Goal: Task Accomplishment & Management: Manage account settings

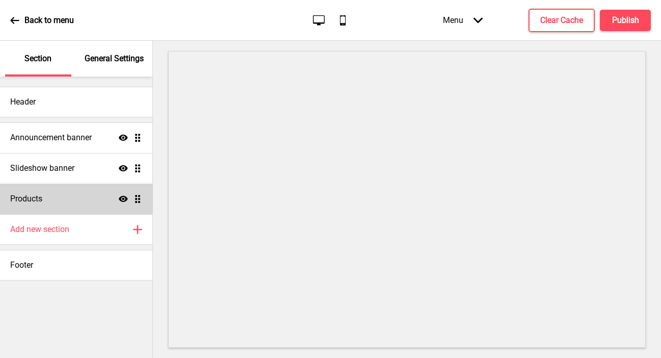
click at [76, 195] on div "Products Show Drag" at bounding box center [76, 199] width 152 height 31
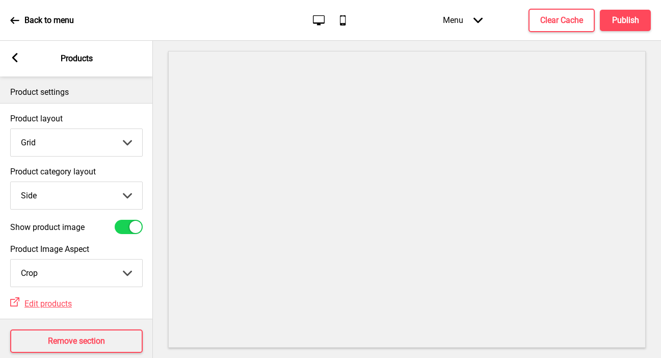
scroll to position [15, 0]
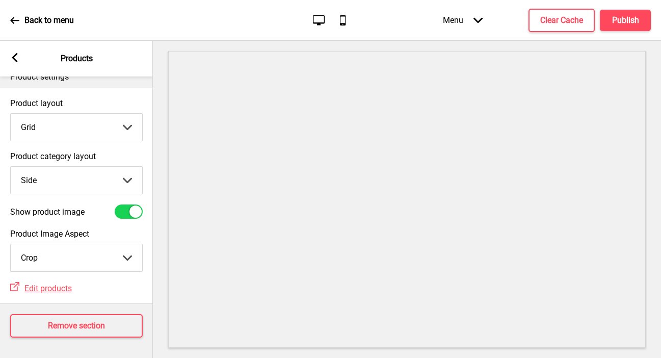
click at [74, 184] on select "Top Side" at bounding box center [77, 180] width 132 height 27
select select "top"
click at [11, 167] on select "Top Side" at bounding box center [77, 180] width 132 height 27
click at [623, 24] on h4 "Publish" at bounding box center [625, 20] width 27 height 11
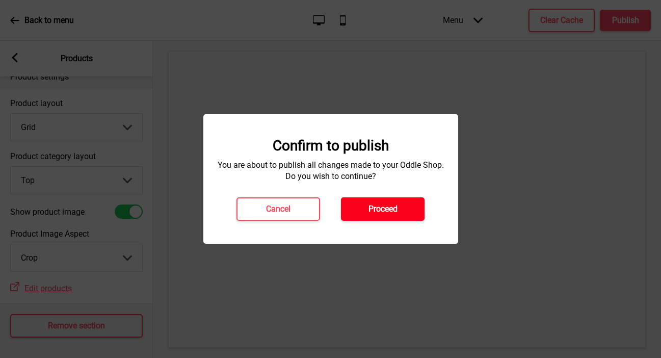
click at [373, 201] on button "Proceed" at bounding box center [383, 208] width 84 height 23
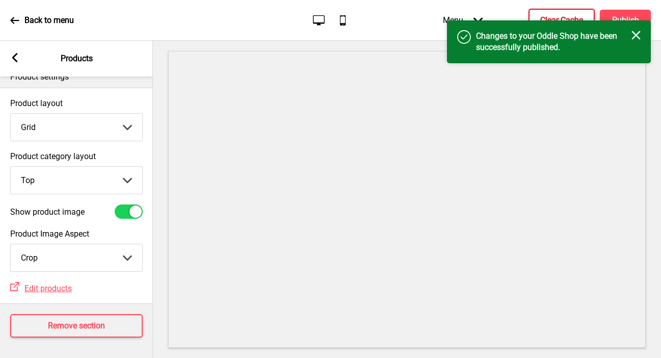
click at [536, 18] on button "Clear Cache" at bounding box center [562, 20] width 66 height 23
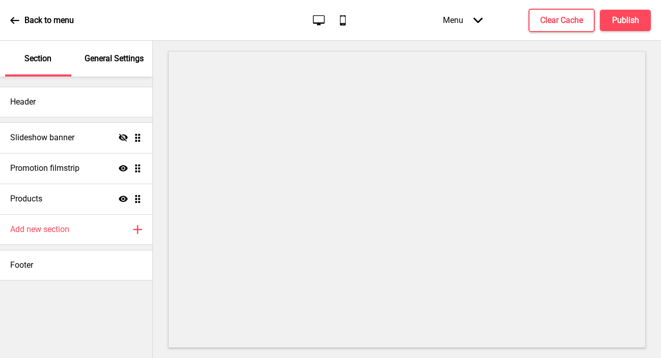
click at [113, 59] on p "General Settings" at bounding box center [114, 58] width 59 height 11
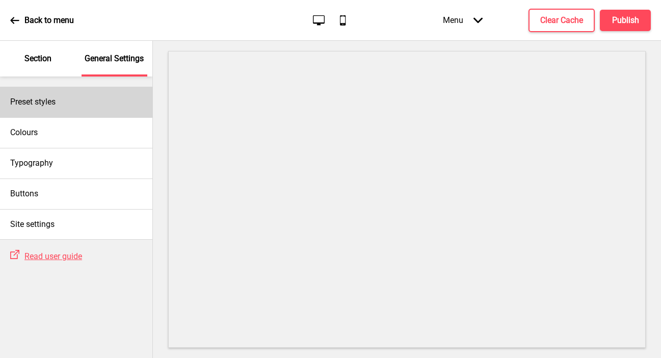
click at [78, 96] on div "Preset styles" at bounding box center [76, 102] width 152 height 31
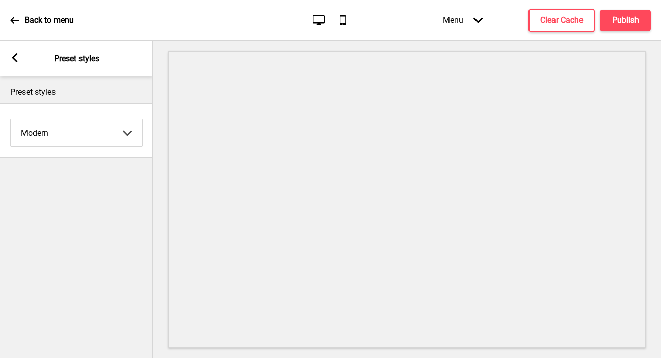
click at [69, 140] on select "Coffee Contrast Dark Earth Marine Minimalist Modern Oddle Pastel Yellow Fruits …" at bounding box center [77, 132] width 132 height 27
select select "minimalist"
click at [11, 119] on select "Coffee Contrast Dark Earth Marine Minimalist Modern Oddle Pastel Yellow Fruits …" at bounding box center [77, 132] width 132 height 27
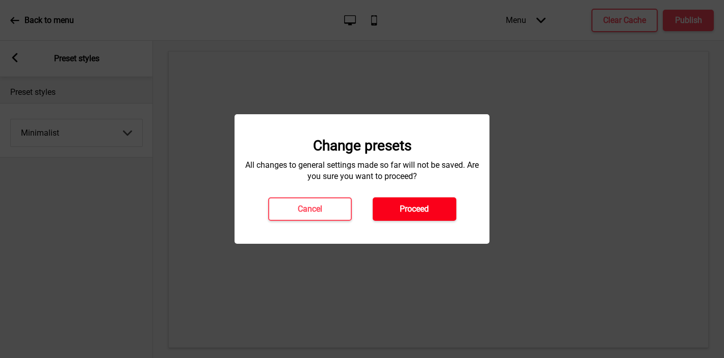
click at [409, 210] on h4 "Proceed" at bounding box center [414, 208] width 29 height 11
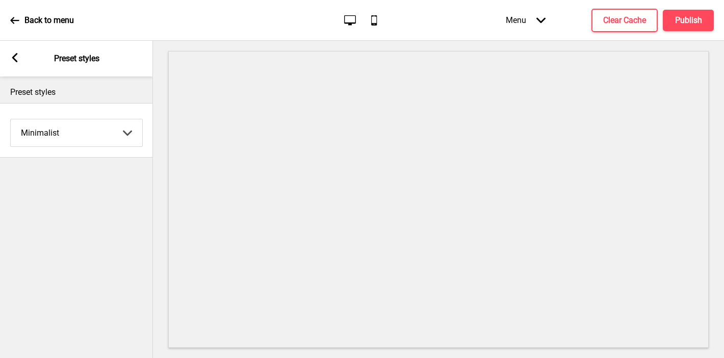
click at [16, 57] on rect at bounding box center [14, 57] width 9 height 9
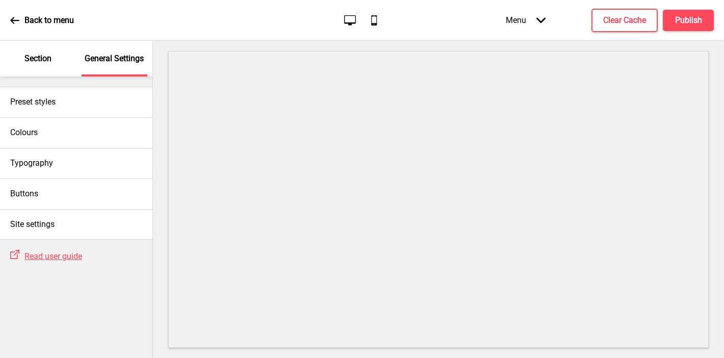
click at [40, 64] on p "Section" at bounding box center [37, 58] width 27 height 11
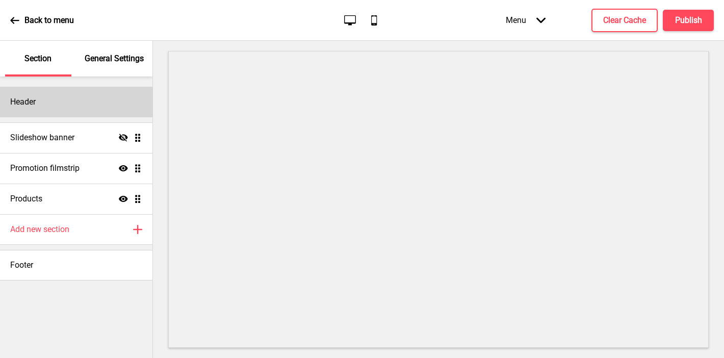
click at [64, 106] on div "Header" at bounding box center [76, 102] width 152 height 31
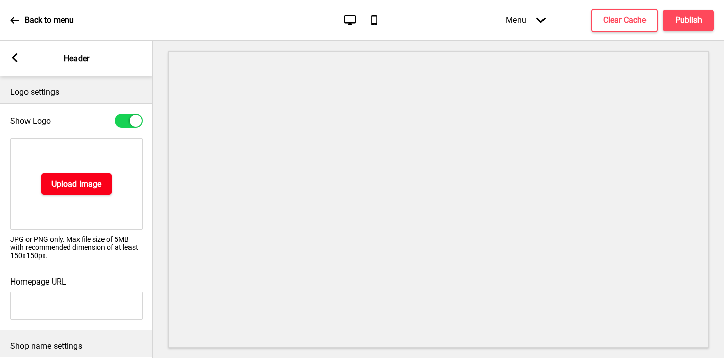
click at [77, 187] on h4 "Upload Image" at bounding box center [76, 183] width 50 height 11
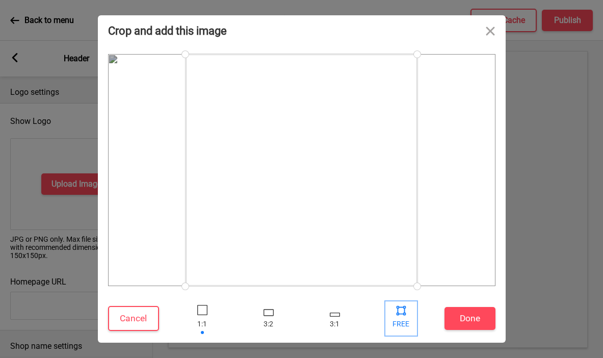
click at [402, 318] on div at bounding box center [401, 318] width 31 height 33
click at [403, 311] on div at bounding box center [401, 309] width 15 height 15
click at [400, 307] on div at bounding box center [401, 309] width 15 height 15
drag, startPoint x: 418, startPoint y: 286, endPoint x: 578, endPoint y: 312, distance: 162.2
click at [578, 311] on div "Crop and add this image Cancel Done Drop a file here Drag & drop files here or …" at bounding box center [301, 179] width 603 height 358
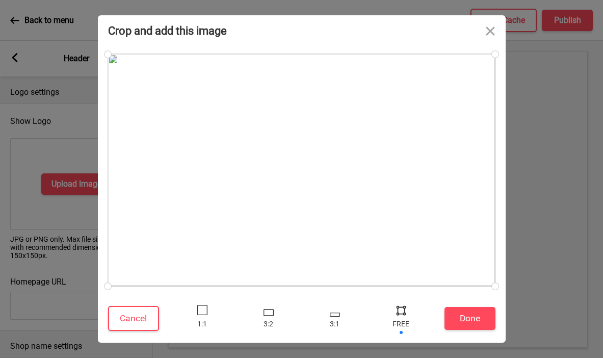
drag, startPoint x: 186, startPoint y: 283, endPoint x: 35, endPoint y: 297, distance: 152.1
click at [35, 297] on div "Crop and add this image Cancel Done Drop a file here Drag & drop files here or …" at bounding box center [301, 179] width 603 height 358
click at [460, 325] on button "Done" at bounding box center [470, 318] width 51 height 23
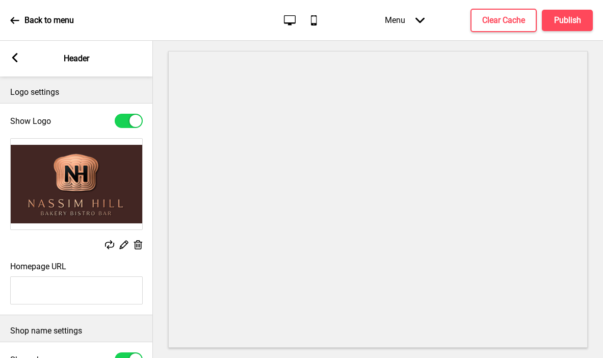
type input "#422623"
click at [58, 262] on label "Homepage URL" at bounding box center [38, 267] width 56 height 10
click at [58, 276] on input "Homepage URL" at bounding box center [76, 290] width 133 height 28
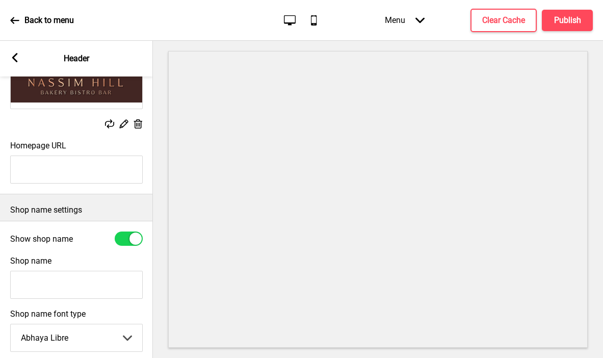
scroll to position [222, 0]
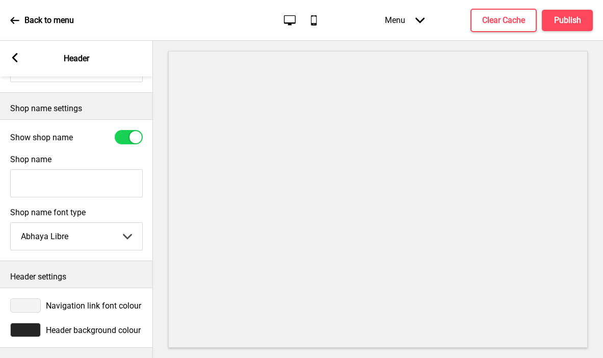
click at [63, 185] on input "Shop name" at bounding box center [76, 183] width 133 height 28
type input "Nassim Hill Bakery"
click at [33, 337] on div at bounding box center [25, 330] width 31 height 14
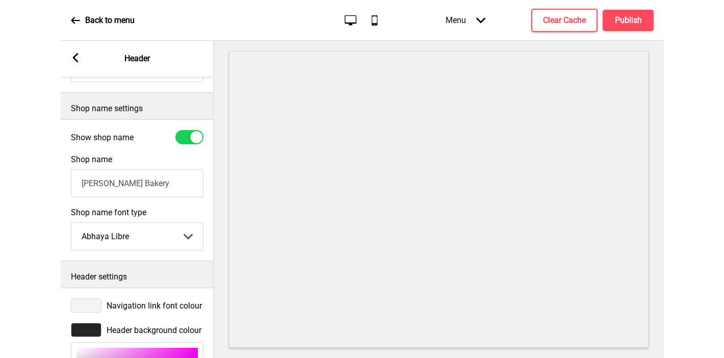
scroll to position [389, 0]
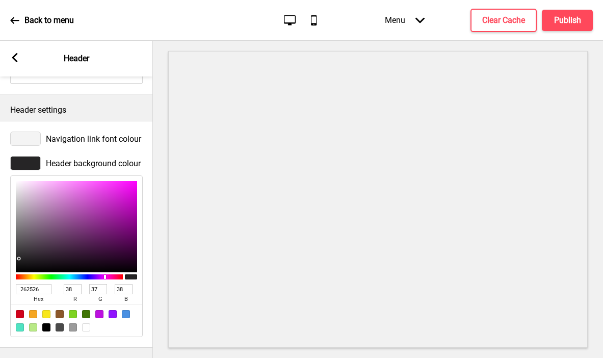
click at [27, 288] on input "262526" at bounding box center [34, 289] width 36 height 10
paste input "422623"
type input "422623"
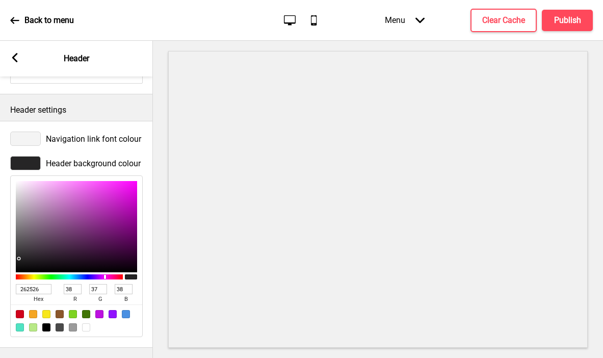
type input "66"
type input "38"
type input "35"
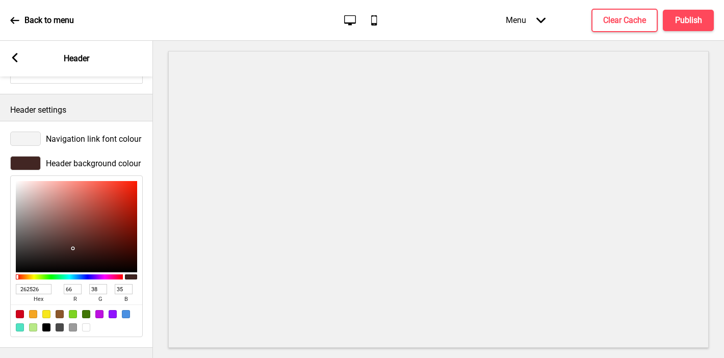
type input "422623"
click at [44, 137] on div "Navigation link font colour" at bounding box center [76, 139] width 133 height 14
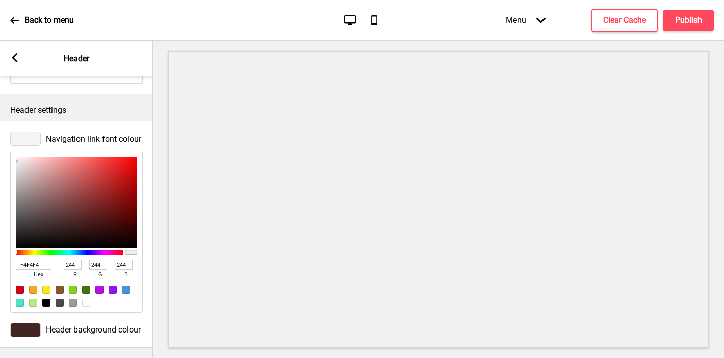
click at [95, 109] on p "Header settings" at bounding box center [76, 110] width 133 height 11
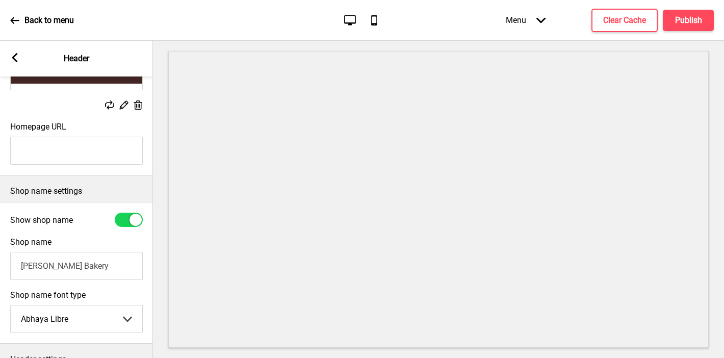
scroll to position [165, 0]
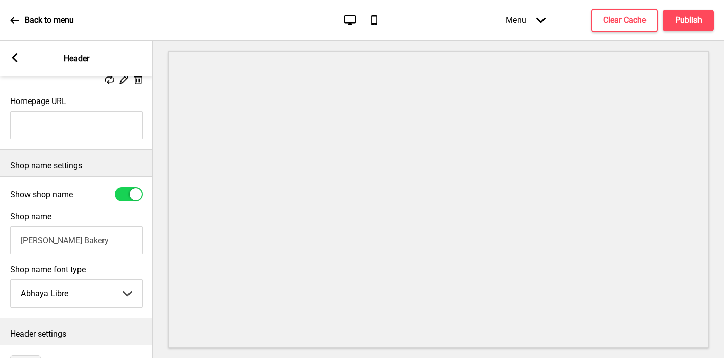
click at [51, 248] on input "Nassim Hill Bakery" at bounding box center [76, 240] width 133 height 28
paste input "Bistro Bar"
type input "Nassim Hill Bakery Bistro Bar"
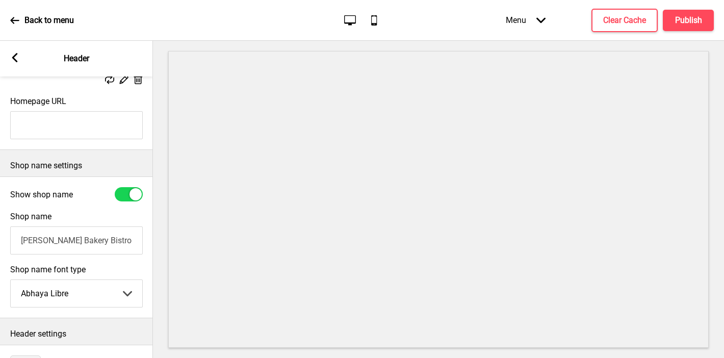
click at [116, 195] on div at bounding box center [129, 194] width 28 height 14
checkbox input "false"
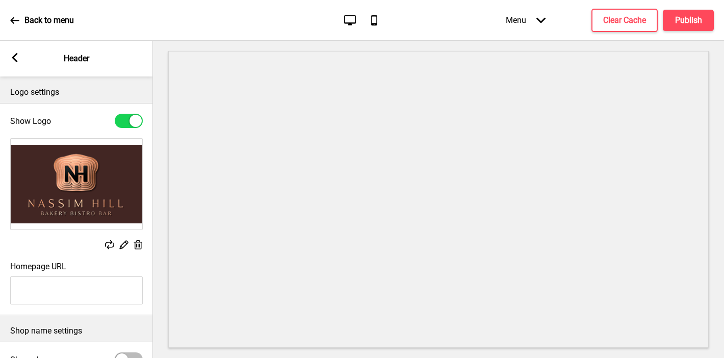
scroll to position [3, 0]
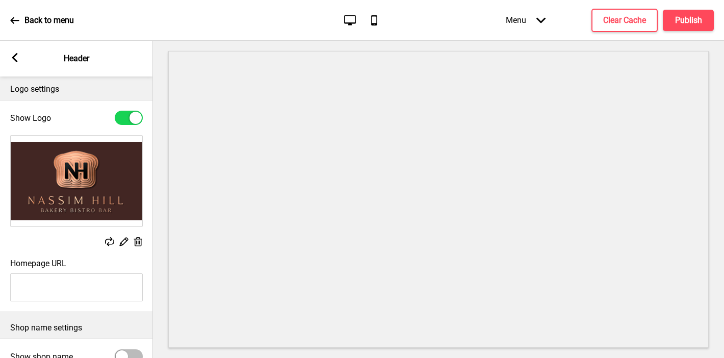
click at [18, 62] on div "Arrow left" at bounding box center [14, 58] width 9 height 11
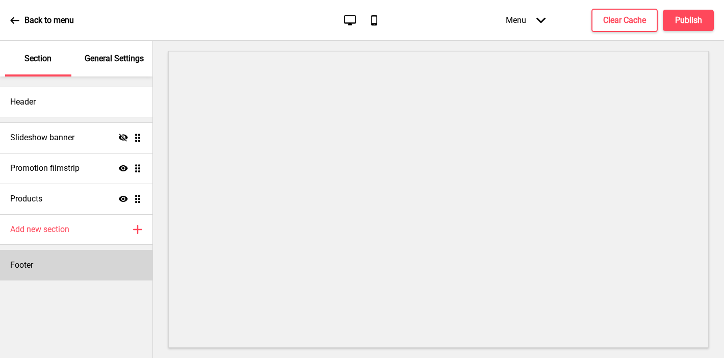
click at [55, 257] on div "Footer" at bounding box center [76, 265] width 152 height 31
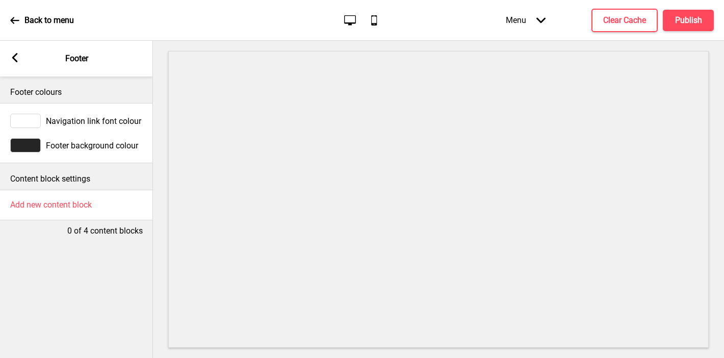
click at [32, 144] on div at bounding box center [25, 145] width 31 height 14
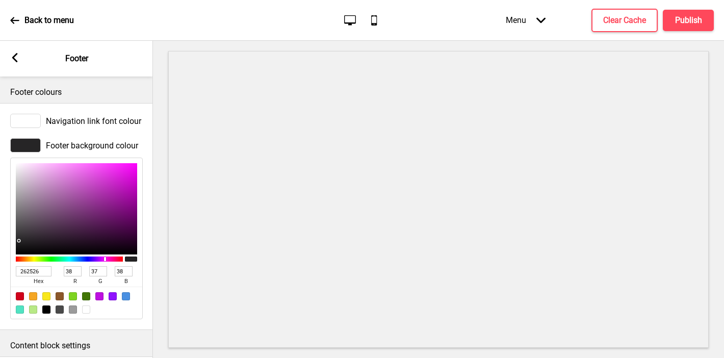
scroll to position [55, 0]
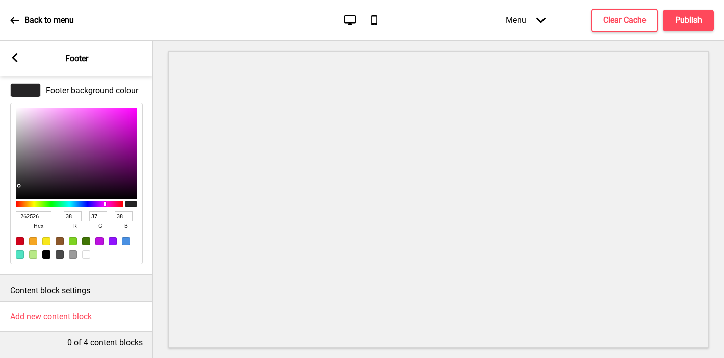
click at [33, 218] on input "262526" at bounding box center [34, 216] width 36 height 10
paste input "422623"
type input "422623"
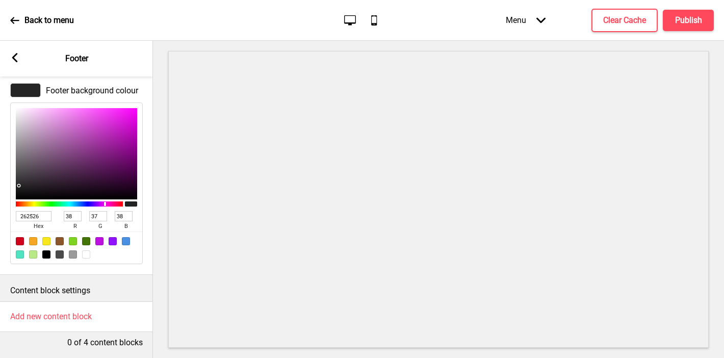
type input "66"
type input "38"
type input "35"
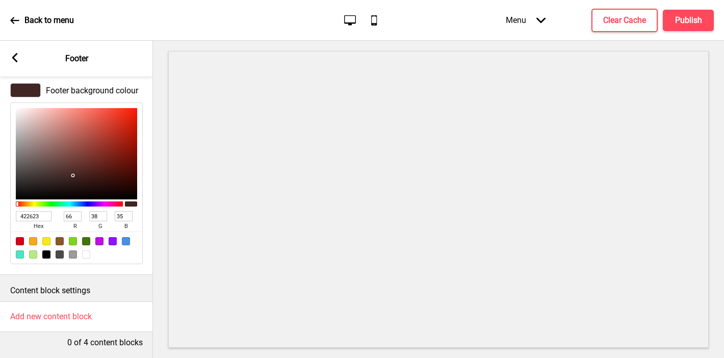
scroll to position [0, 0]
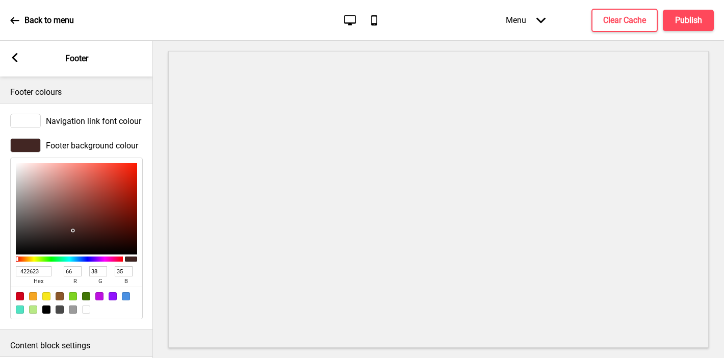
type input "422623"
click at [24, 123] on div at bounding box center [25, 121] width 31 height 14
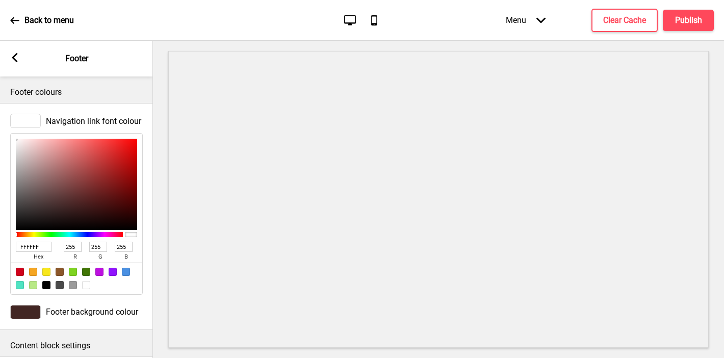
click at [13, 59] on icon at bounding box center [15, 57] width 6 height 9
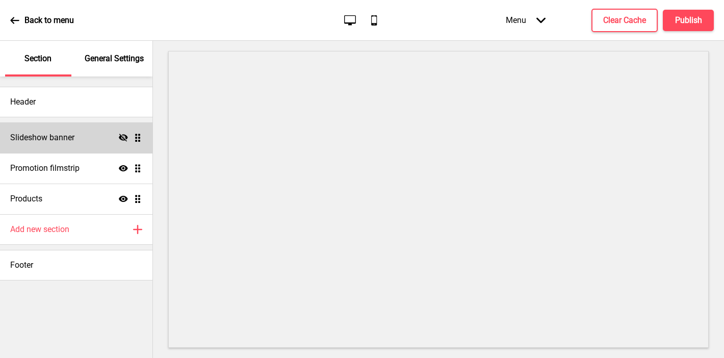
click at [122, 137] on icon at bounding box center [123, 138] width 9 height 8
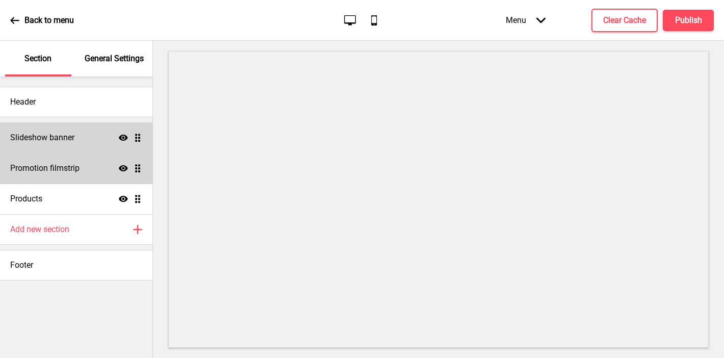
click at [95, 171] on div "Promotion filmstrip Show Drag" at bounding box center [76, 168] width 152 height 31
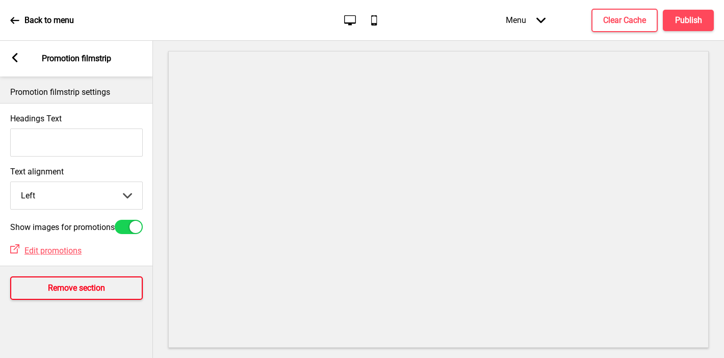
click at [55, 294] on h4 "Remove section" at bounding box center [76, 287] width 57 height 11
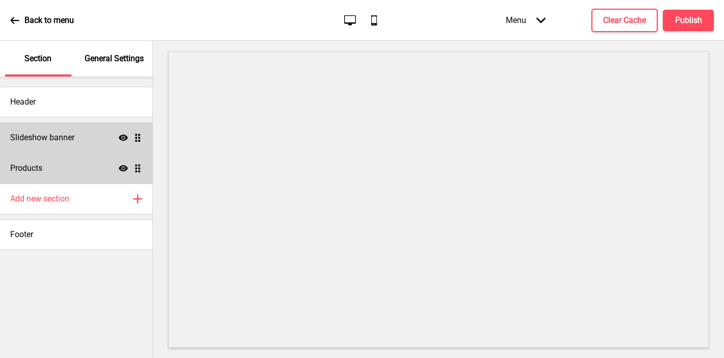
click at [44, 170] on div "Products Show Drag" at bounding box center [76, 168] width 152 height 31
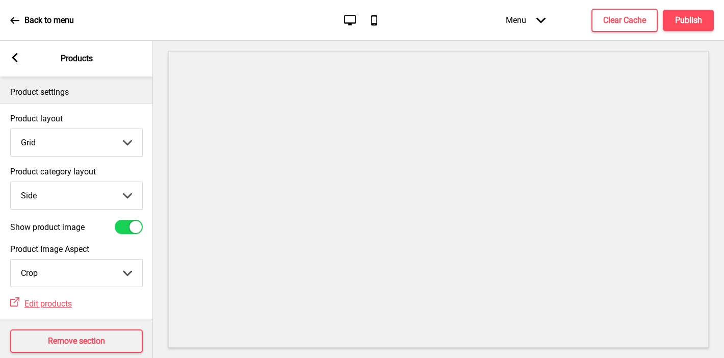
click at [42, 191] on select "Top Side" at bounding box center [77, 195] width 132 height 27
select select "top"
click at [11, 182] on select "Top Side" at bounding box center [77, 195] width 132 height 27
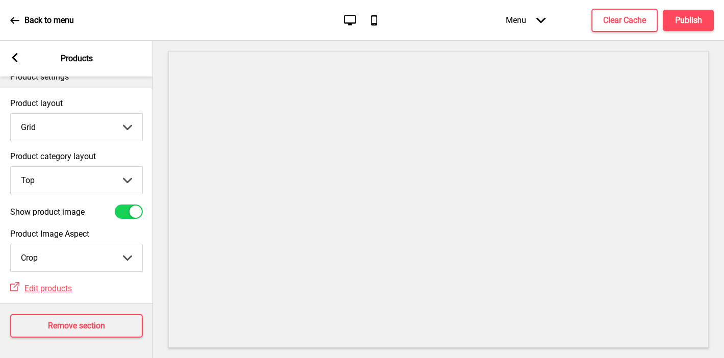
click at [12, 357] on button "X" at bounding box center [6, 363] width 12 height 11
click at [15, 61] on icon at bounding box center [15, 57] width 6 height 9
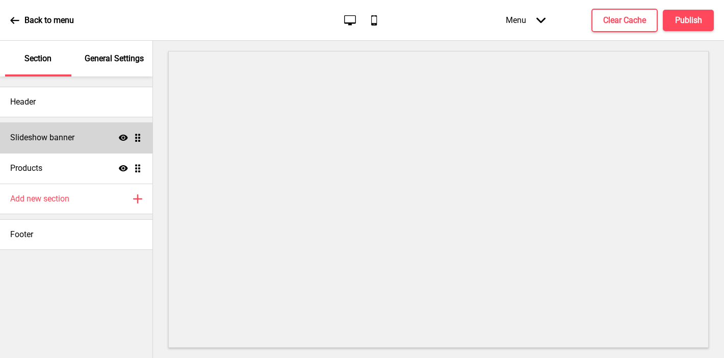
click at [125, 58] on p "General Settings" at bounding box center [114, 58] width 59 height 11
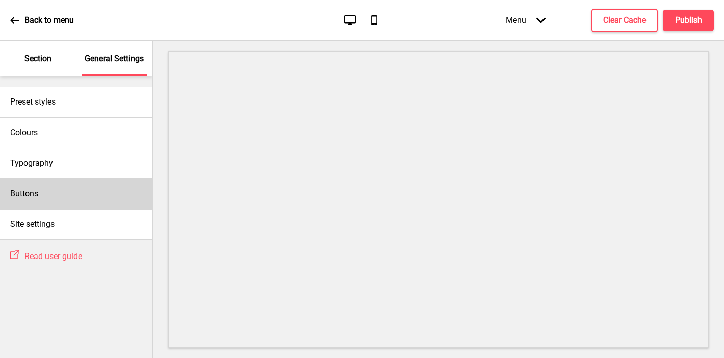
click at [82, 192] on div "Buttons" at bounding box center [76, 193] width 152 height 31
select select "square"
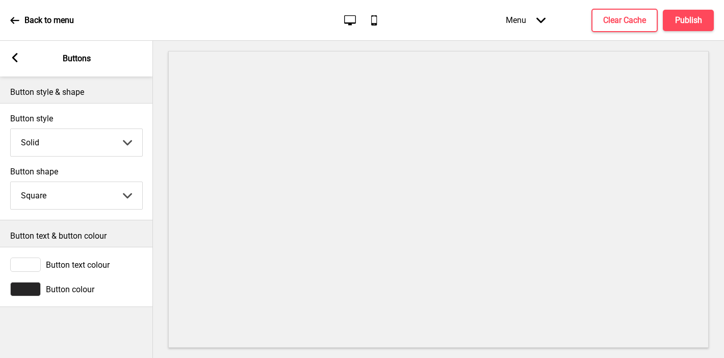
click at [33, 293] on div at bounding box center [25, 289] width 31 height 14
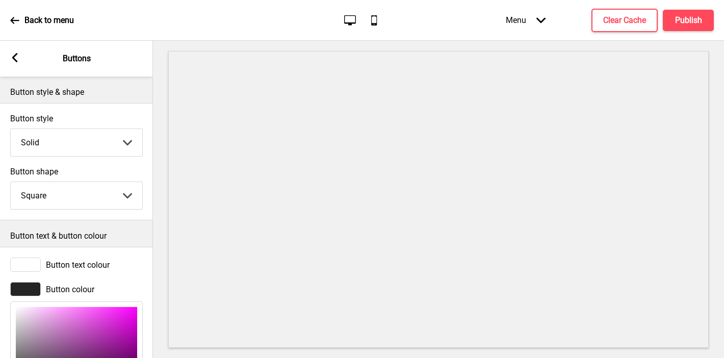
scroll to position [125, 0]
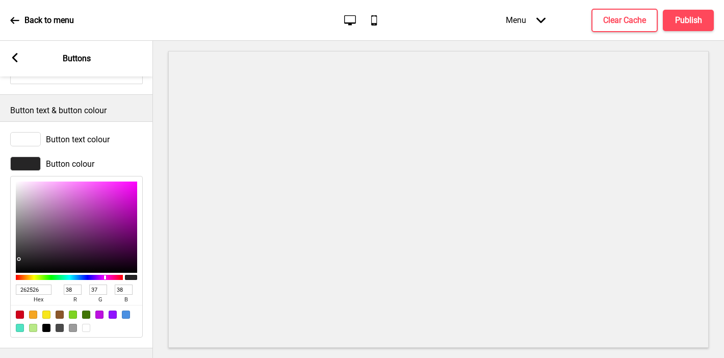
click at [36, 291] on input "262526" at bounding box center [34, 290] width 36 height 10
paste input "422623"
type input "422623"
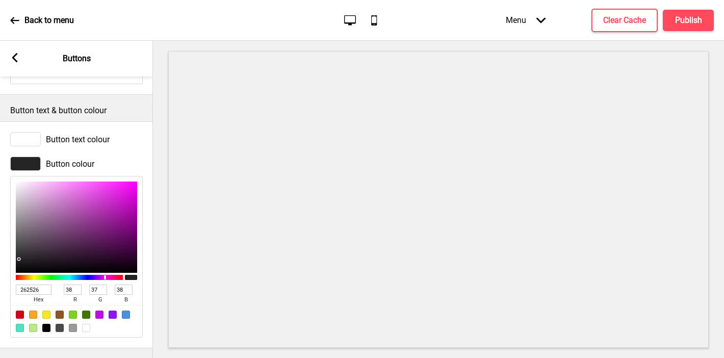
type input "66"
type input "38"
type input "35"
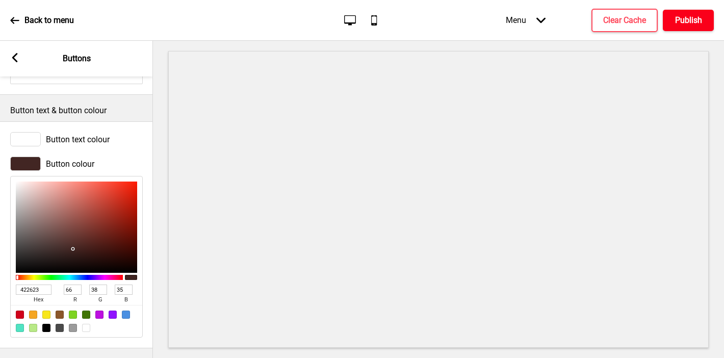
type input "422623"
click at [661, 13] on button "Publish" at bounding box center [688, 20] width 51 height 21
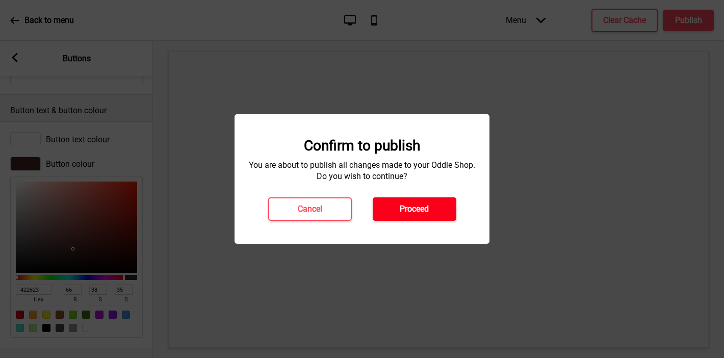
click at [425, 210] on h4 "Proceed" at bounding box center [414, 208] width 29 height 11
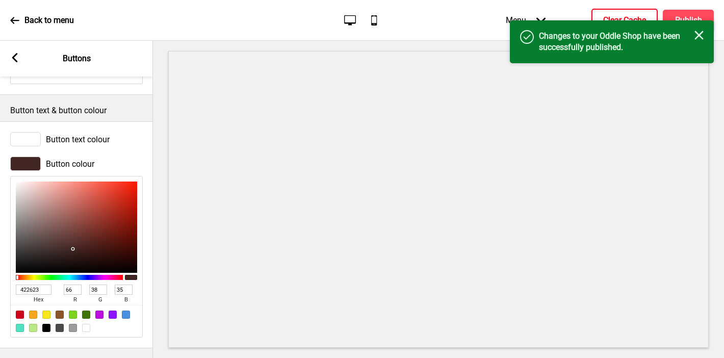
click at [618, 17] on h4 "Clear Cache" at bounding box center [624, 20] width 43 height 11
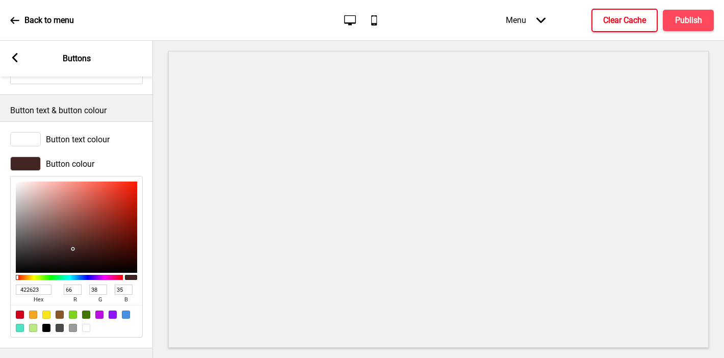
click at [22, 57] on div "Arrow left Buttons" at bounding box center [76, 59] width 153 height 36
click at [19, 57] on rect at bounding box center [14, 57] width 9 height 9
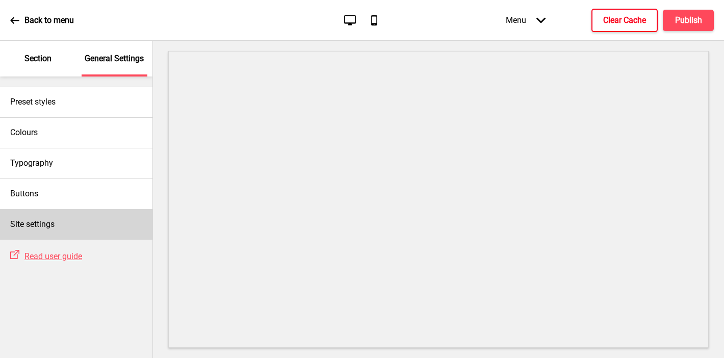
click at [33, 229] on h4 "Site settings" at bounding box center [32, 224] width 44 height 11
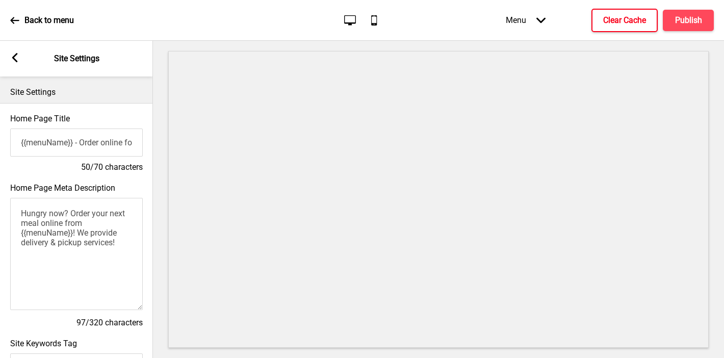
scroll to position [458, 0]
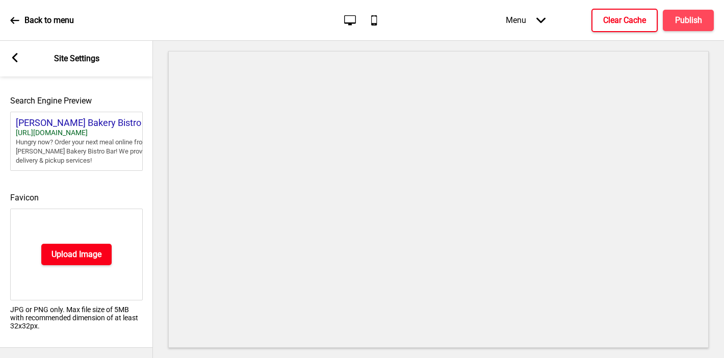
click at [64, 264] on button "Upload Image" at bounding box center [76, 254] width 70 height 21
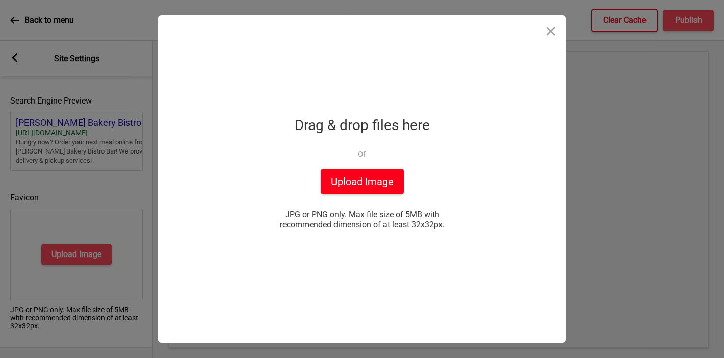
click at [370, 181] on button "Upload Image" at bounding box center [362, 181] width 83 height 25
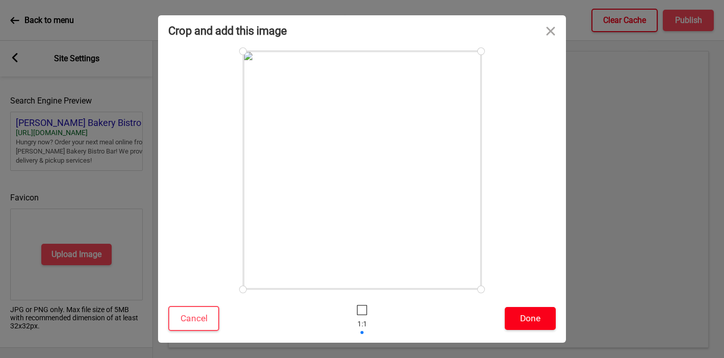
click at [529, 319] on button "Done" at bounding box center [530, 318] width 51 height 23
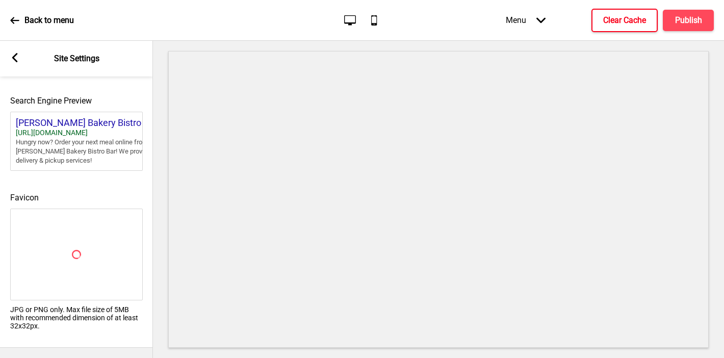
scroll to position [443, 0]
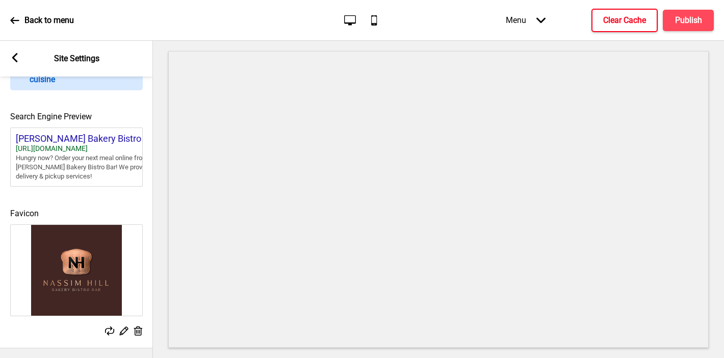
click at [10, 57] on div "Arrow left Site Settings" at bounding box center [76, 59] width 153 height 36
click at [13, 55] on rect at bounding box center [14, 57] width 9 height 9
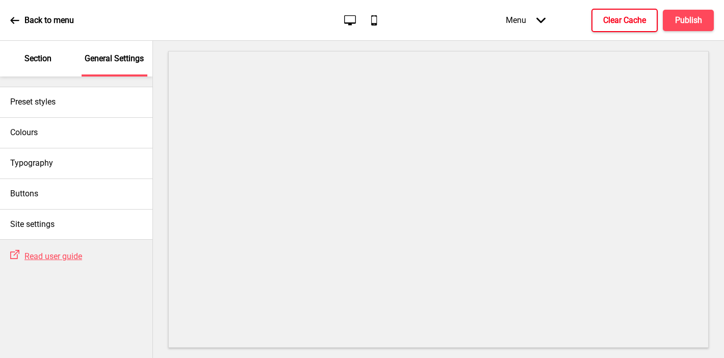
click at [47, 62] on p "Section" at bounding box center [37, 58] width 27 height 11
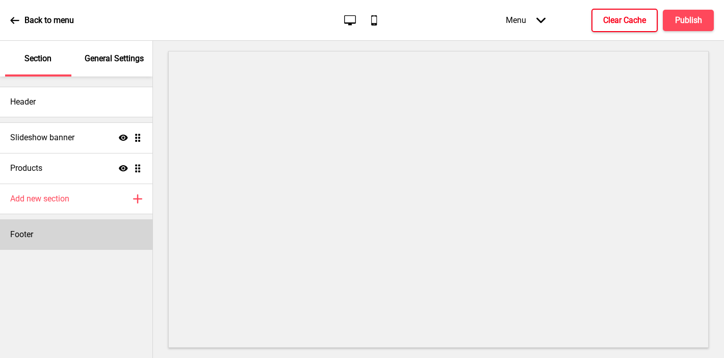
click at [51, 226] on div "Footer" at bounding box center [76, 234] width 152 height 31
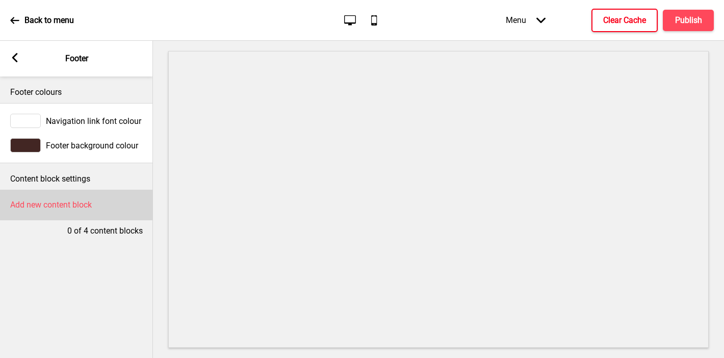
click at [47, 197] on div "Add new content block" at bounding box center [76, 205] width 153 height 31
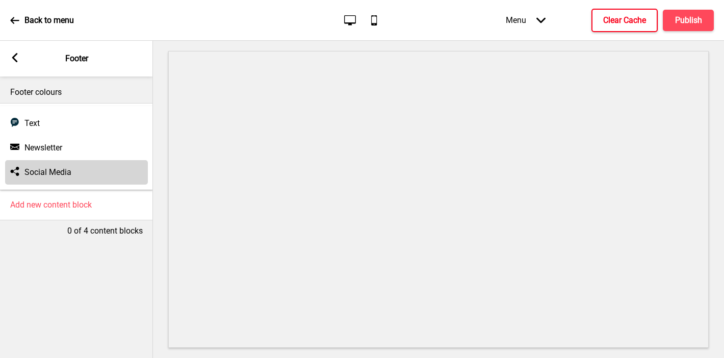
click at [47, 175] on h4 "Social Media" at bounding box center [47, 172] width 47 height 11
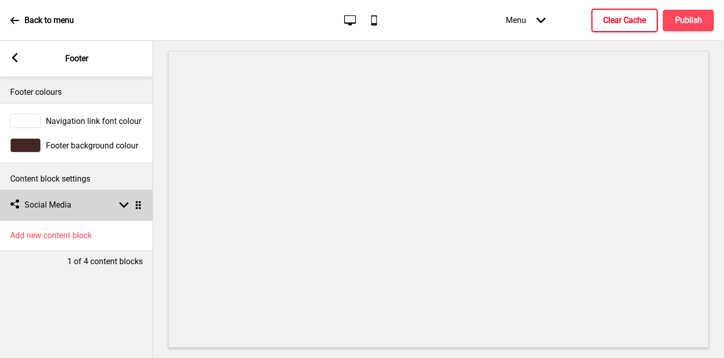
click at [50, 202] on h4 "Social Media" at bounding box center [47, 204] width 47 height 11
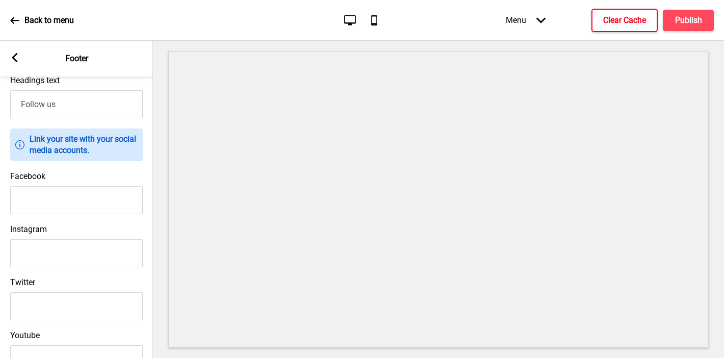
scroll to position [167, 0]
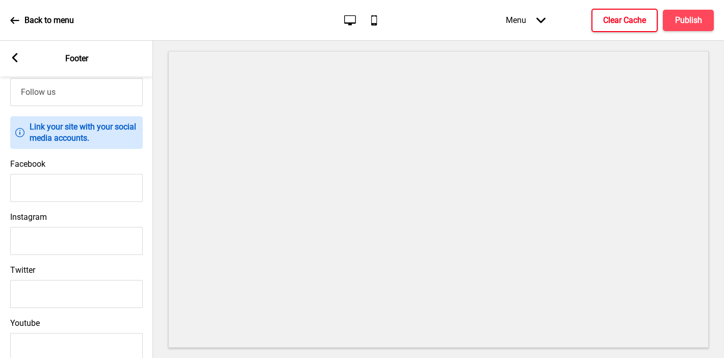
click at [44, 241] on input "Instagram" at bounding box center [76, 241] width 133 height 28
paste input "[URL][DOMAIN_NAME]"
drag, startPoint x: 46, startPoint y: 242, endPoint x: -10, endPoint y: 242, distance: 56.1
click at [0, 242] on html "Back to menu Desktop Mobile Menu Arrow down Product Page Store Information Chec…" at bounding box center [362, 179] width 724 height 358
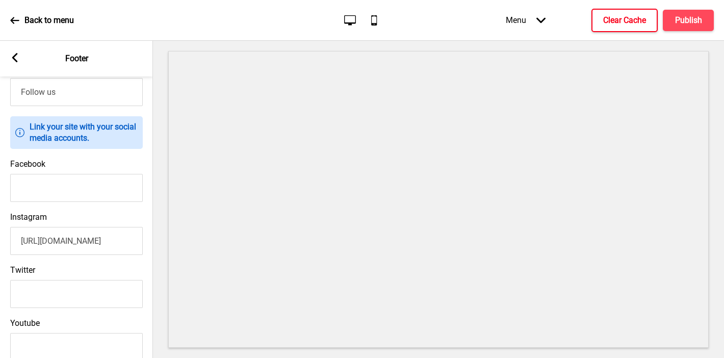
type input "[URL][DOMAIN_NAME]"
click at [87, 192] on input "Facebook" at bounding box center [76, 188] width 133 height 28
paste input "[URL][DOMAIN_NAME]"
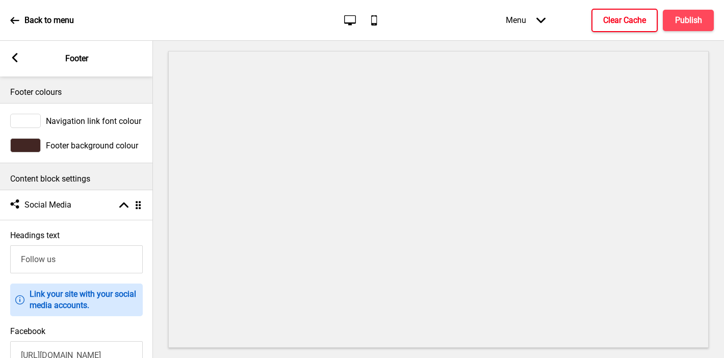
type input "[URL][DOMAIN_NAME]"
click at [19, 58] on rect at bounding box center [14, 57] width 9 height 9
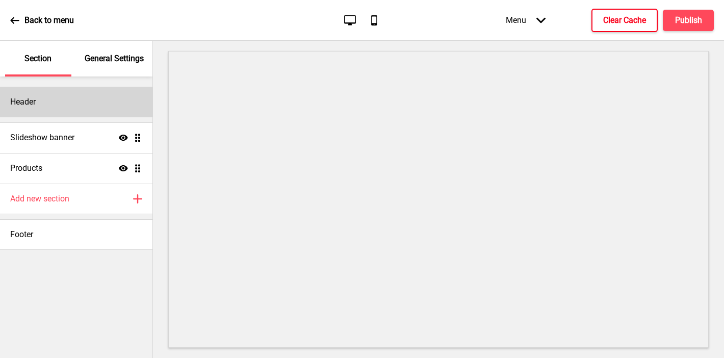
click at [49, 88] on div "Header" at bounding box center [76, 102] width 152 height 31
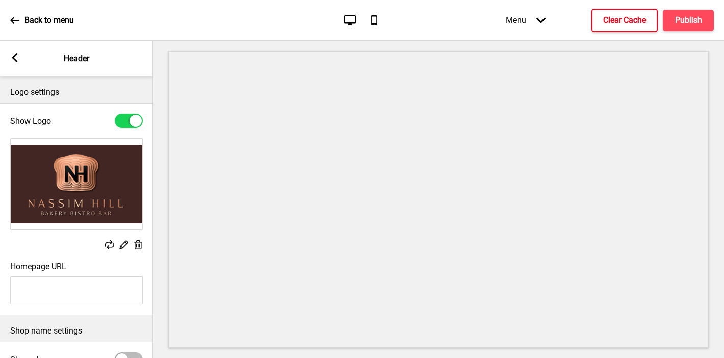
click at [44, 297] on input "Homepage URL" at bounding box center [76, 290] width 133 height 28
paste input "[URL][DOMAIN_NAME]"
type input "[URL][DOMAIN_NAME]"
click at [661, 15] on h4 "Publish" at bounding box center [688, 20] width 27 height 11
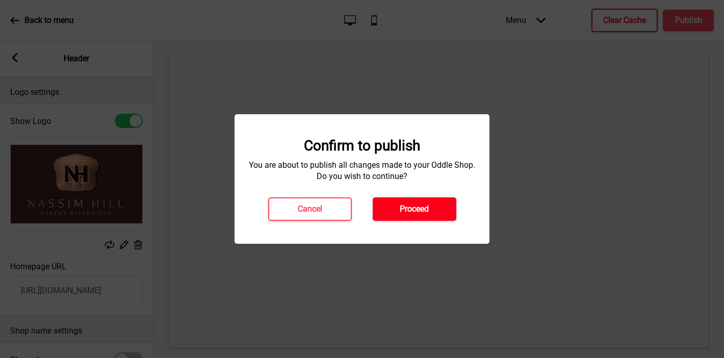
click at [429, 200] on button "Proceed" at bounding box center [415, 208] width 84 height 23
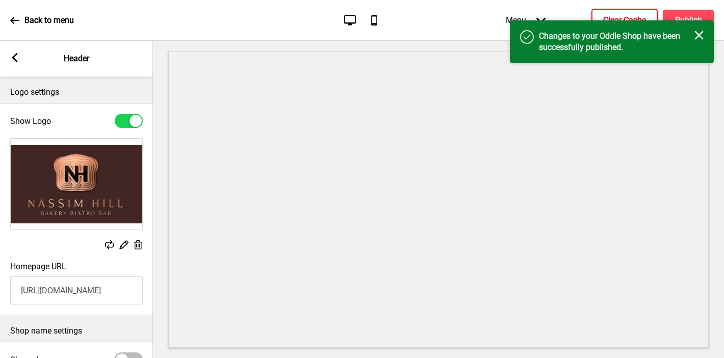
click at [624, 16] on h4 "Clear Cache" at bounding box center [624, 20] width 43 height 11
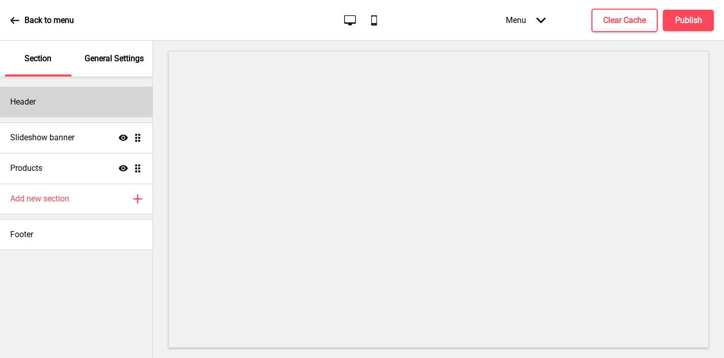
click at [79, 104] on div "Header" at bounding box center [76, 102] width 152 height 31
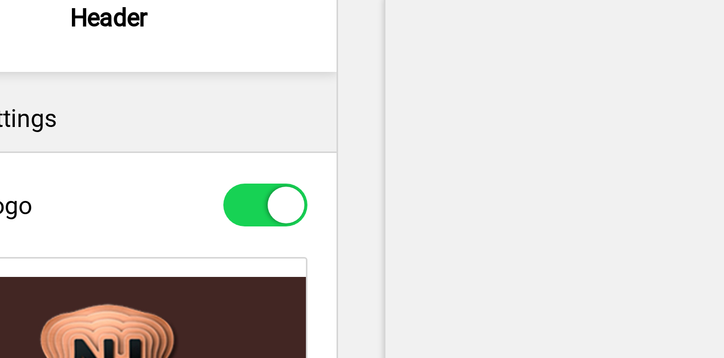
type input "#fba980"
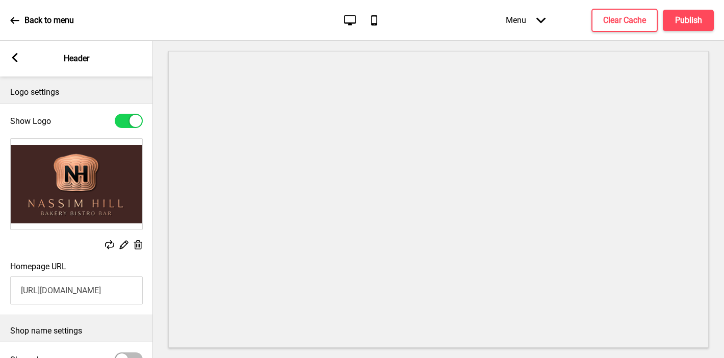
click at [162, 219] on div at bounding box center [438, 199] width 571 height 317
click at [11, 60] on rect at bounding box center [14, 57] width 9 height 9
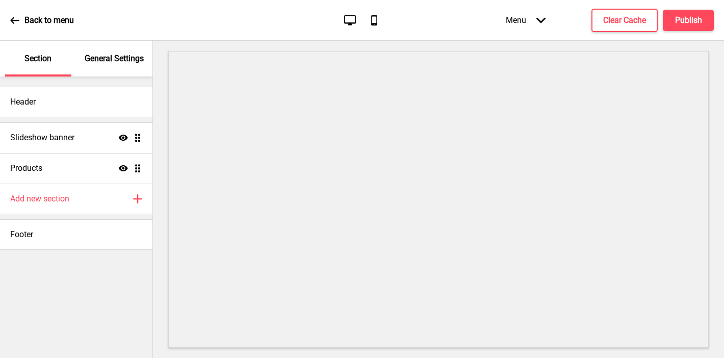
click at [111, 60] on p "General Settings" at bounding box center [114, 58] width 59 height 11
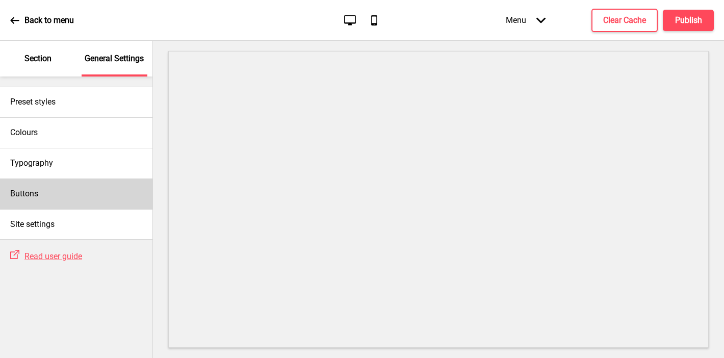
click at [56, 191] on div "Buttons" at bounding box center [76, 193] width 152 height 31
select select "square"
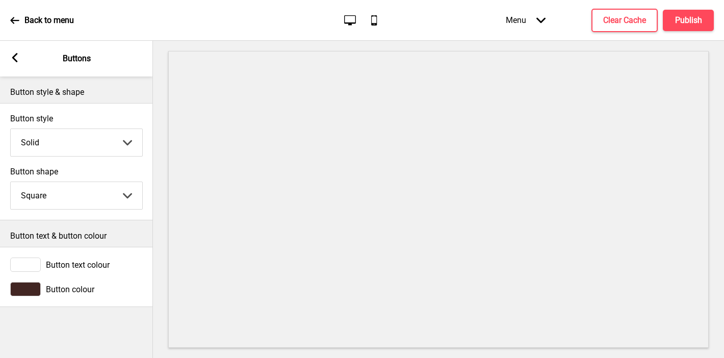
click at [26, 262] on div at bounding box center [25, 264] width 31 height 14
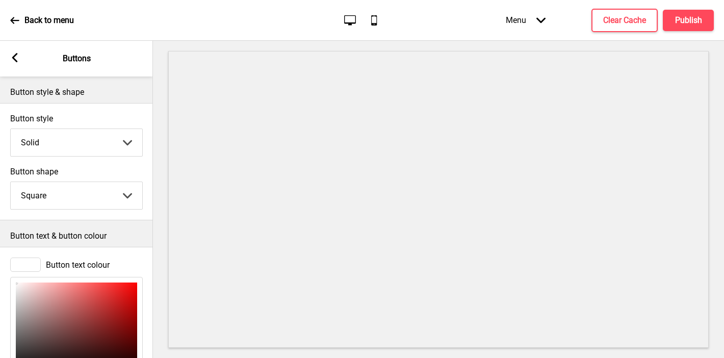
scroll to position [125, 0]
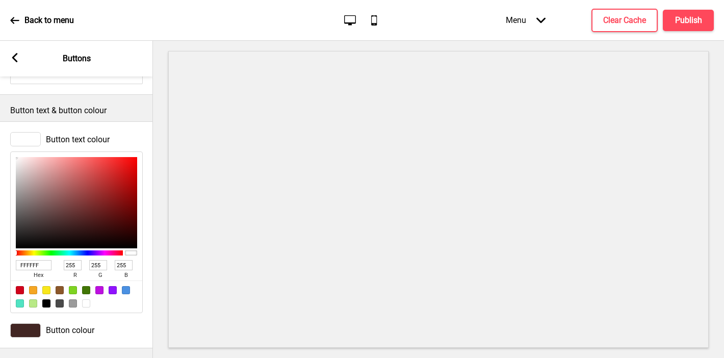
click at [34, 271] on span "hex" at bounding box center [38, 275] width 45 height 10
click at [31, 267] on input "FFFFFF" at bounding box center [34, 265] width 36 height 10
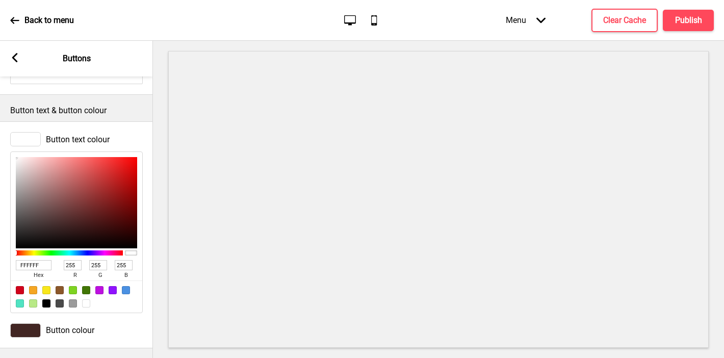
click at [31, 267] on input "FFFFFF" at bounding box center [34, 265] width 36 height 10
paste input "fba980"
type input "fba980"
type input "251"
type input "169"
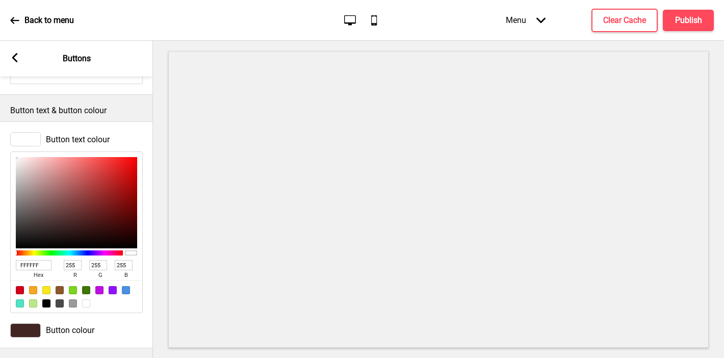
type input "128"
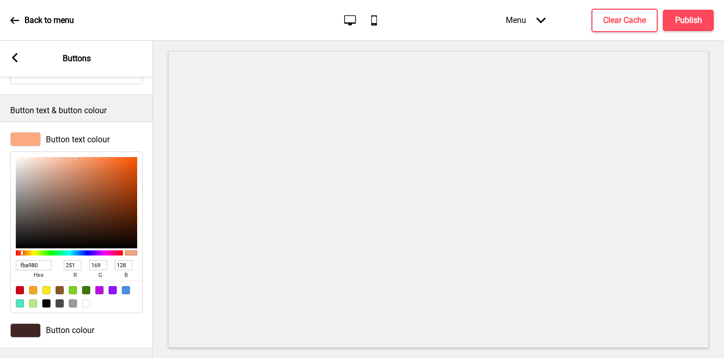
click at [31, 266] on input "fba980" at bounding box center [34, 265] width 36 height 10
click at [86, 303] on div at bounding box center [86, 303] width 8 height 8
type input "FFFFFF"
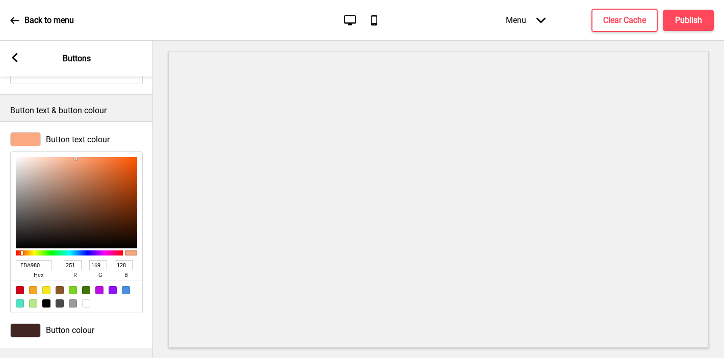
type input "255"
click at [18, 63] on div "Arrow left" at bounding box center [14, 58] width 9 height 11
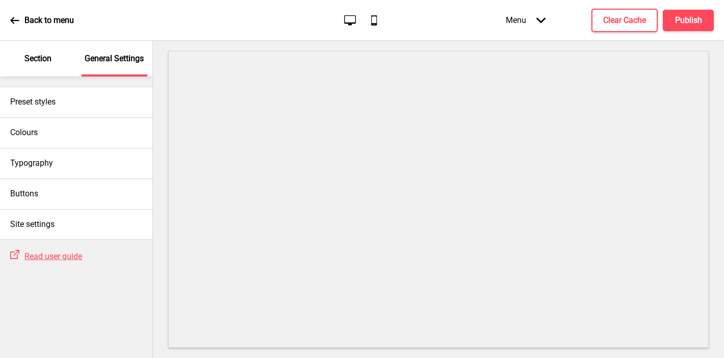
click at [31, 64] on div "Section" at bounding box center [38, 59] width 66 height 36
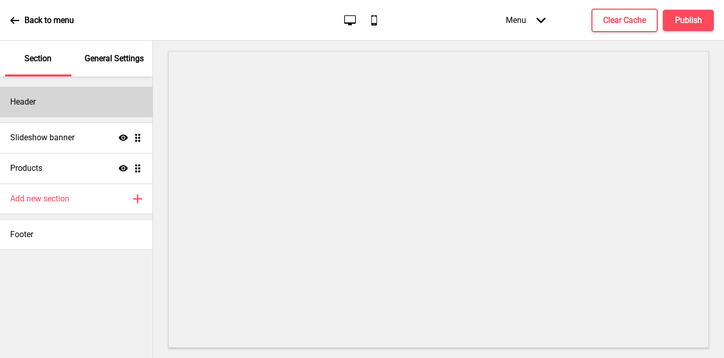
click at [41, 101] on div "Header" at bounding box center [76, 102] width 152 height 31
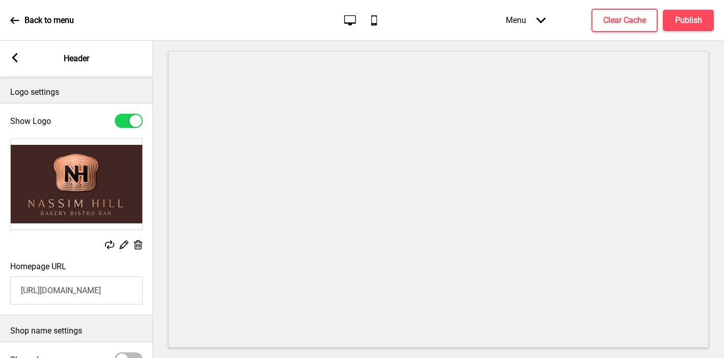
scroll to position [116, 0]
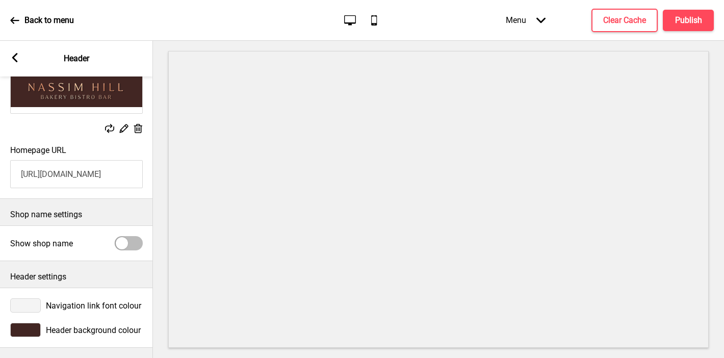
click at [33, 306] on div at bounding box center [25, 305] width 31 height 14
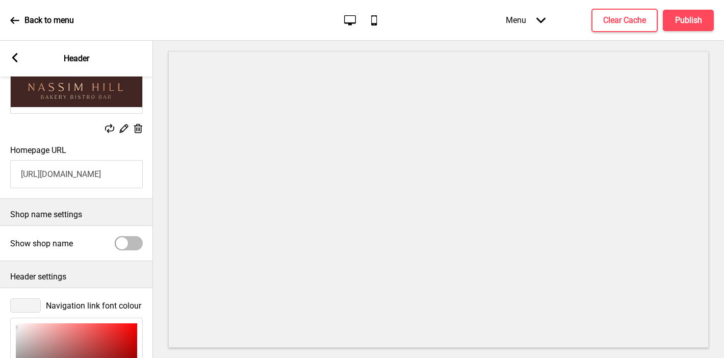
scroll to position [282, 0]
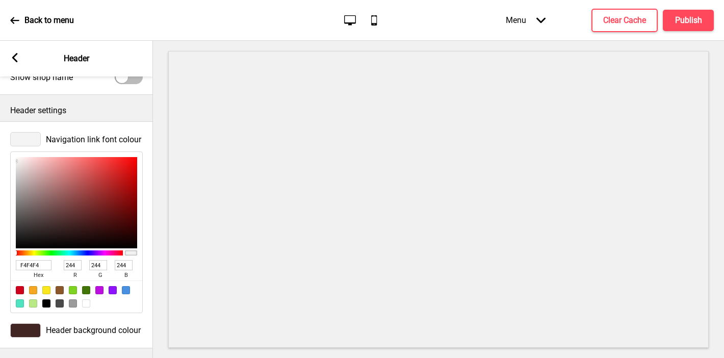
click at [28, 265] on input "F4F4F4" at bounding box center [34, 265] width 36 height 10
paste input "fba980"
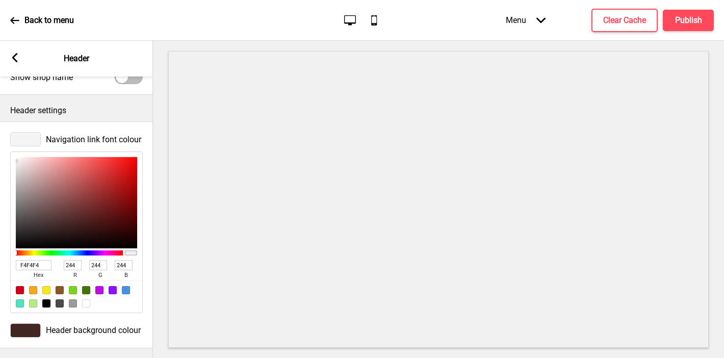
type input "fba980"
type input "251"
type input "169"
type input "128"
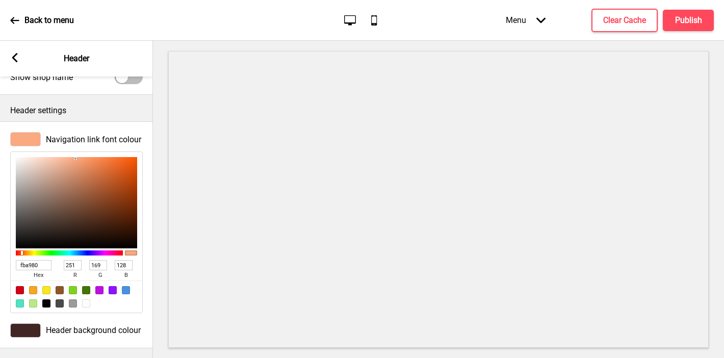
scroll to position [0, 0]
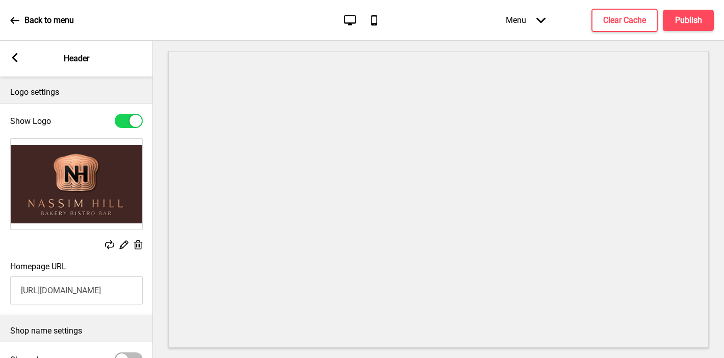
type input "FBA980"
click at [16, 58] on rect at bounding box center [14, 57] width 9 height 9
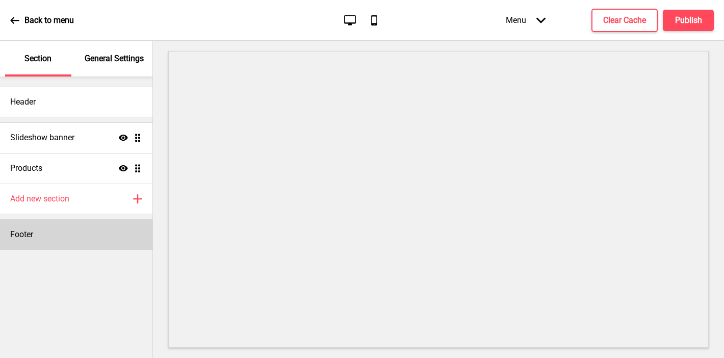
click at [38, 237] on div "Footer" at bounding box center [76, 234] width 152 height 31
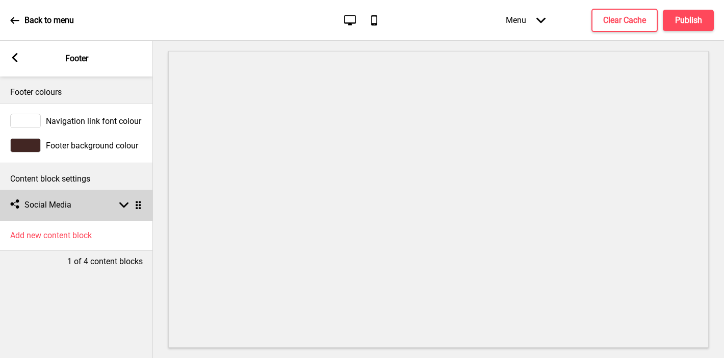
click at [44, 198] on div "Social media Social Media Arrow down Drag" at bounding box center [76, 205] width 153 height 31
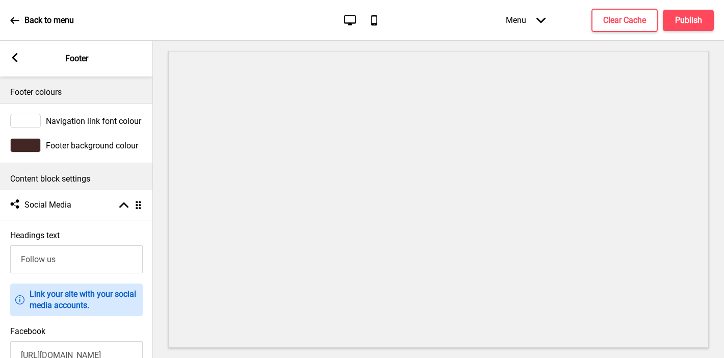
click at [24, 118] on div at bounding box center [25, 121] width 31 height 14
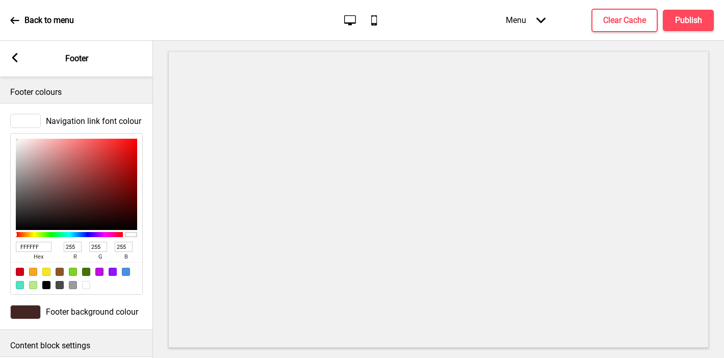
click at [39, 243] on input "FFFFFF" at bounding box center [34, 247] width 36 height 10
paste input "fba980"
type input "fba980"
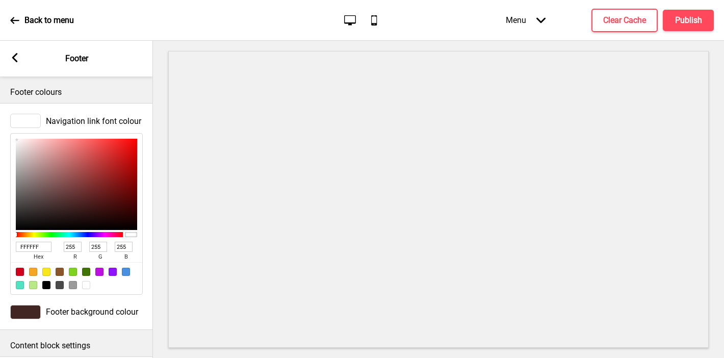
type input "251"
type input "169"
type input "128"
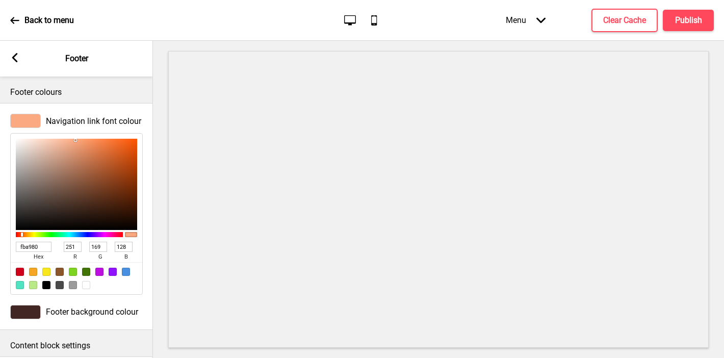
type input "FBA980"
click at [14, 54] on rect at bounding box center [14, 57] width 9 height 9
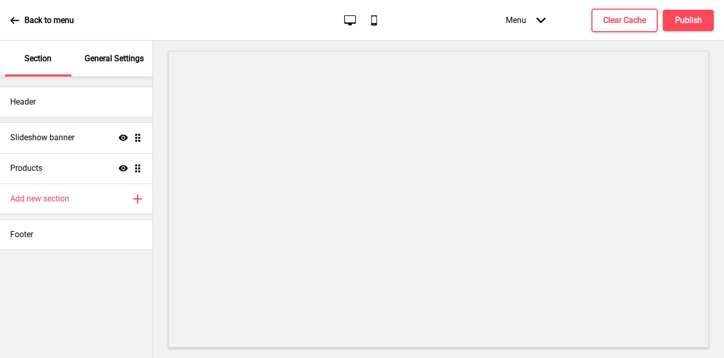
click at [99, 63] on p "General Settings" at bounding box center [114, 58] width 59 height 11
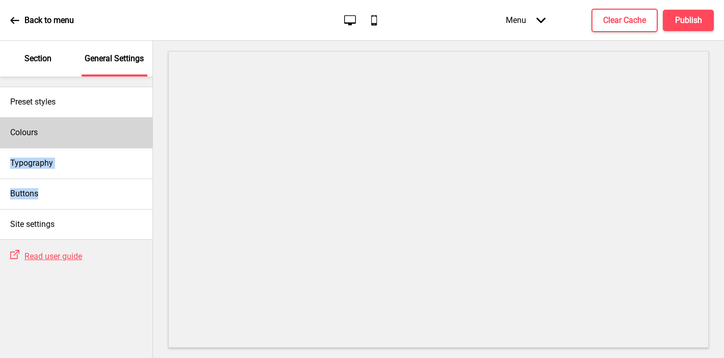
drag, startPoint x: 45, startPoint y: 191, endPoint x: 58, endPoint y: 143, distance: 50.0
click at [59, 144] on div "Preset styles Colours Typography Buttons Site settings" at bounding box center [76, 157] width 152 height 163
click at [53, 131] on div "Colours" at bounding box center [76, 132] width 152 height 31
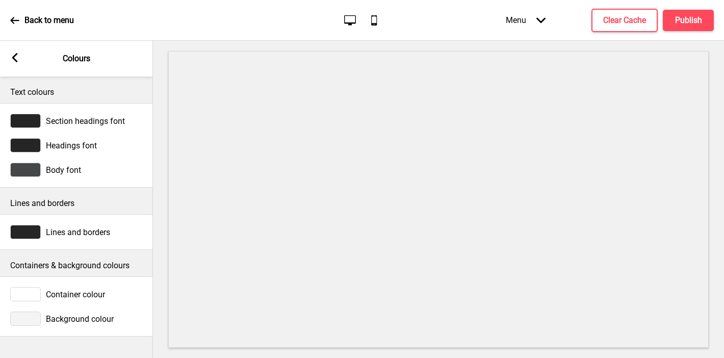
click at [26, 319] on div at bounding box center [25, 319] width 31 height 14
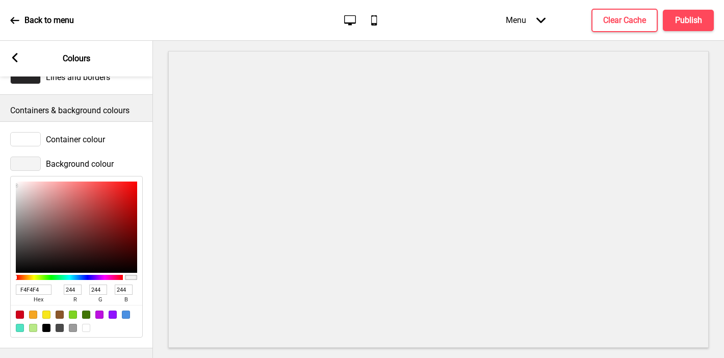
scroll to position [155, 0]
click at [26, 290] on input "F4F4F4" at bounding box center [34, 290] width 36 height 10
paste input "fba980"
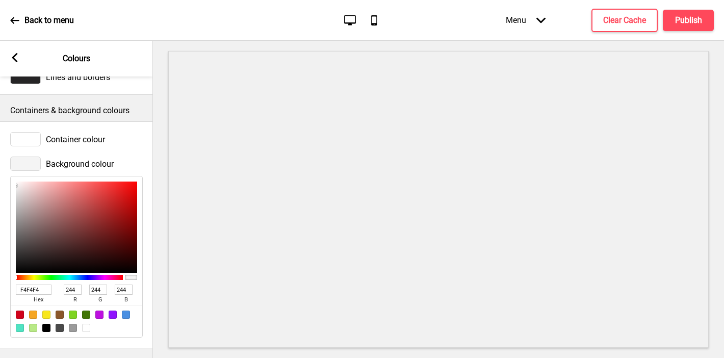
type input "fba980"
type input "251"
type input "169"
type input "128"
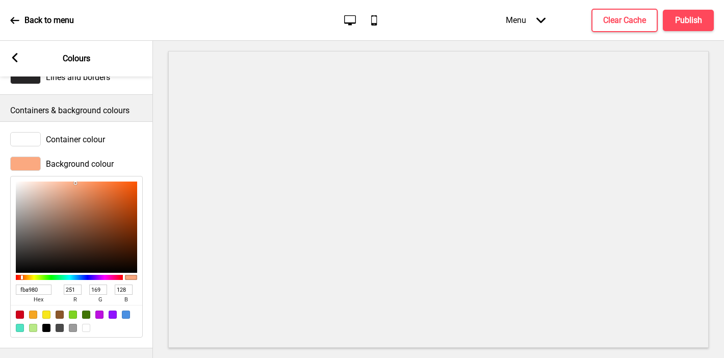
type input "FAE6DC"
type input "250"
type input "230"
type input "220"
click at [31, 183] on div at bounding box center [76, 227] width 121 height 91
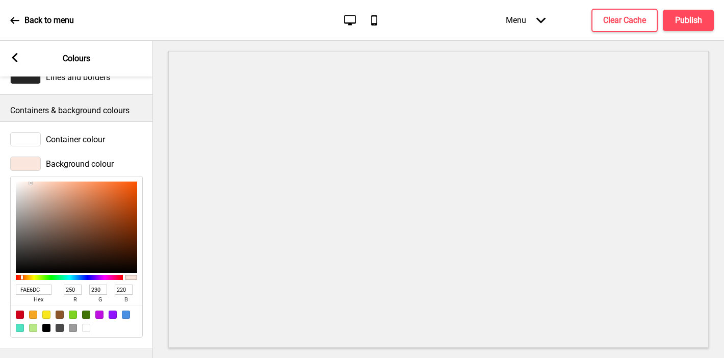
click at [35, 163] on div at bounding box center [25, 164] width 31 height 14
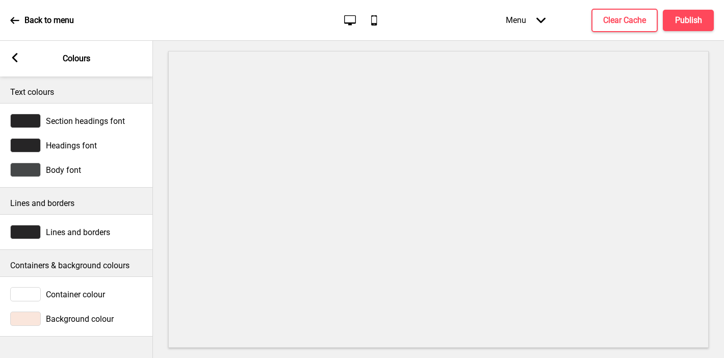
scroll to position [0, 0]
click at [32, 321] on div at bounding box center [25, 319] width 31 height 14
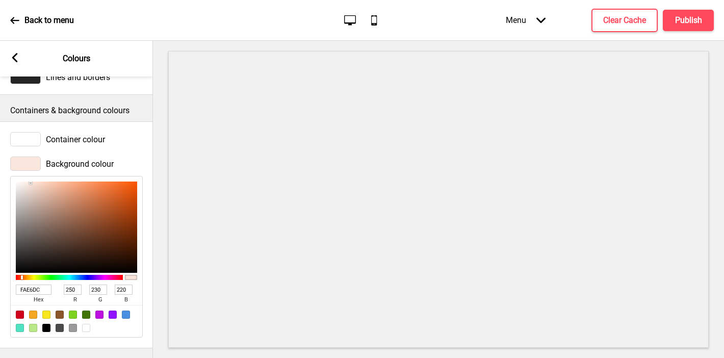
click at [25, 289] on input "FAE6DC" at bounding box center [34, 290] width 36 height 10
click at [24, 140] on div at bounding box center [25, 139] width 31 height 14
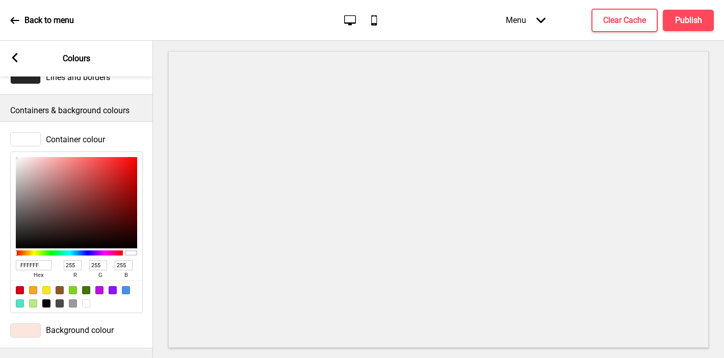
click at [27, 266] on input "FFFFFF" at bounding box center [34, 265] width 36 height 10
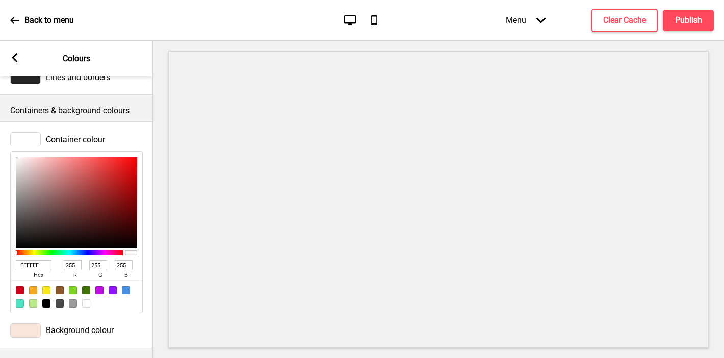
click at [34, 263] on input "FFFFFF" at bounding box center [34, 265] width 36 height 10
paste input "fba980"
type input "fba980"
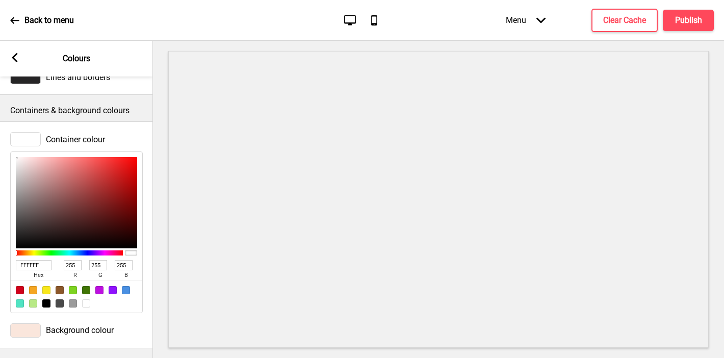
type input "251"
type input "169"
type input "128"
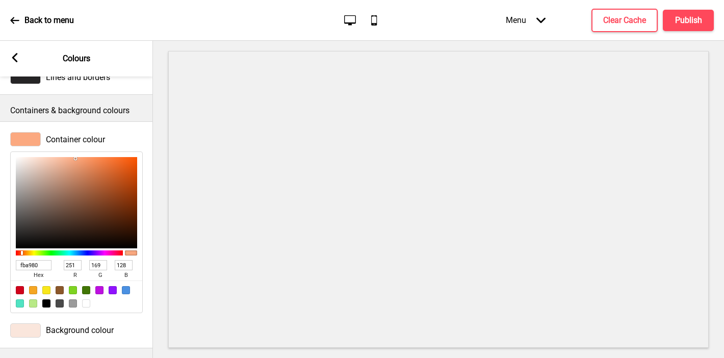
type input "F9EBE5"
type input "249"
type input "235"
type input "229"
click at [25, 159] on div at bounding box center [76, 202] width 121 height 91
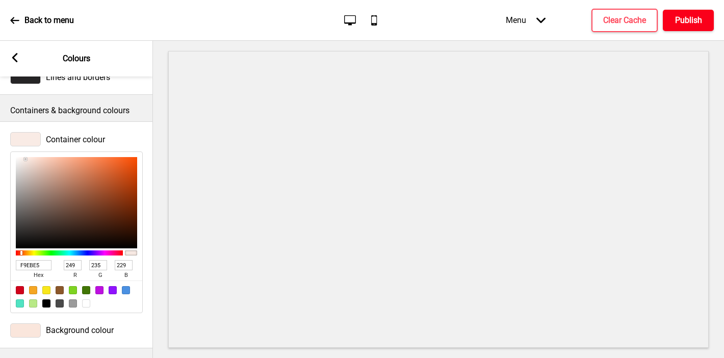
click at [692, 12] on button "Publish" at bounding box center [688, 20] width 51 height 21
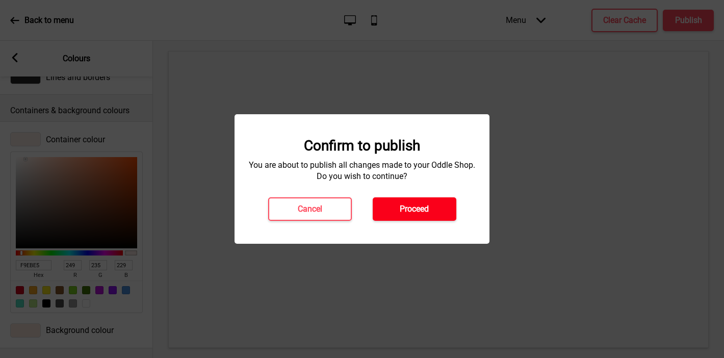
click at [429, 209] on button "Proceed" at bounding box center [415, 208] width 84 height 23
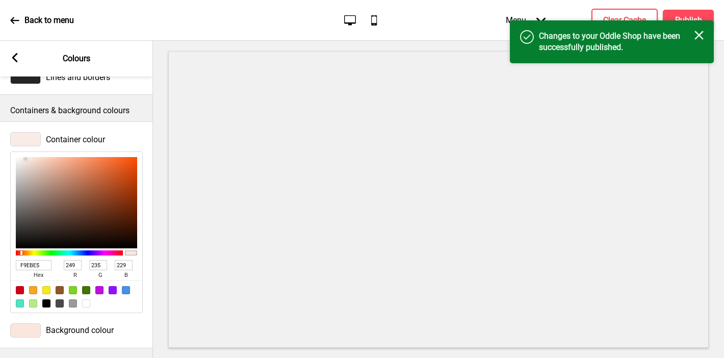
click at [25, 331] on div at bounding box center [25, 330] width 31 height 14
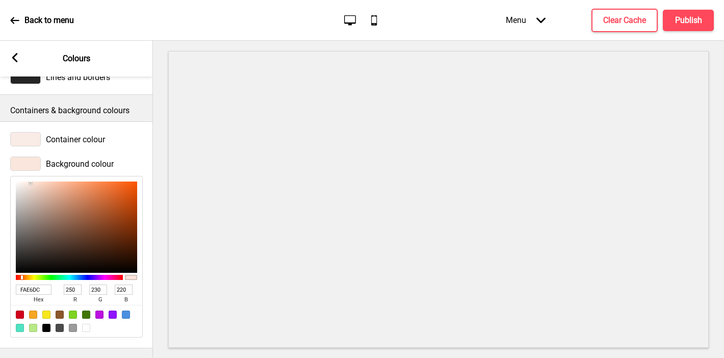
click at [28, 291] on input "FAE6DC" at bounding box center [34, 290] width 36 height 10
click at [14, 54] on rect at bounding box center [14, 57] width 9 height 9
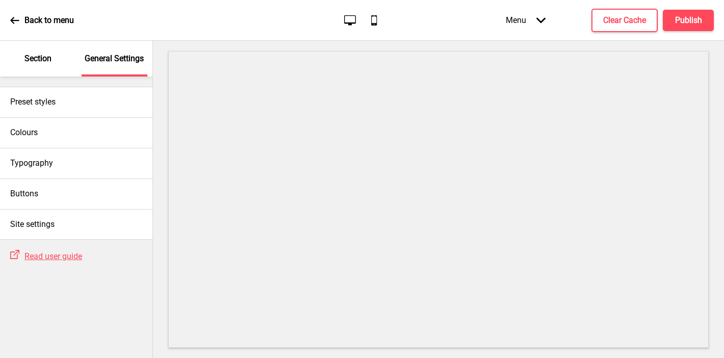
click at [36, 67] on div "Section" at bounding box center [38, 59] width 66 height 36
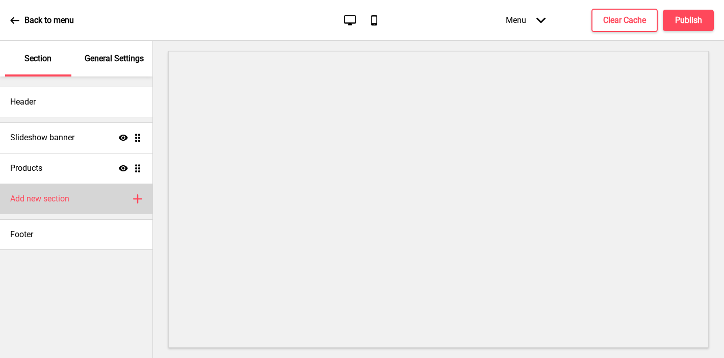
click at [53, 199] on h4 "Add new section" at bounding box center [39, 198] width 59 height 11
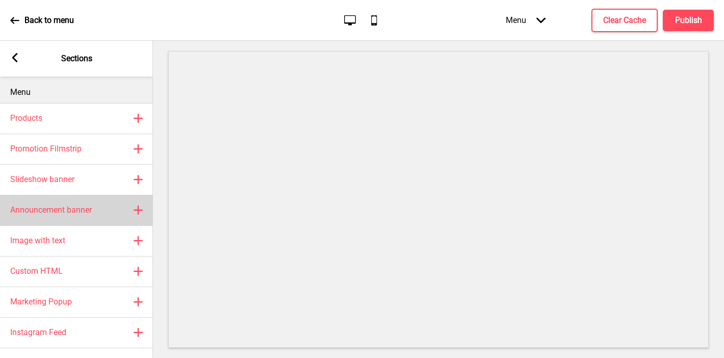
click at [47, 221] on div "Announcement banner Plus" at bounding box center [76, 210] width 153 height 31
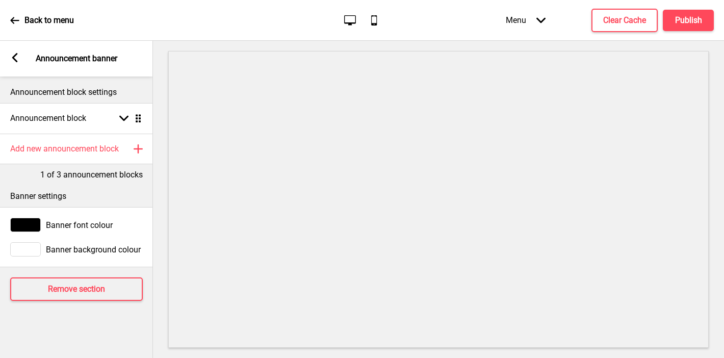
click at [23, 247] on div at bounding box center [25, 249] width 31 height 14
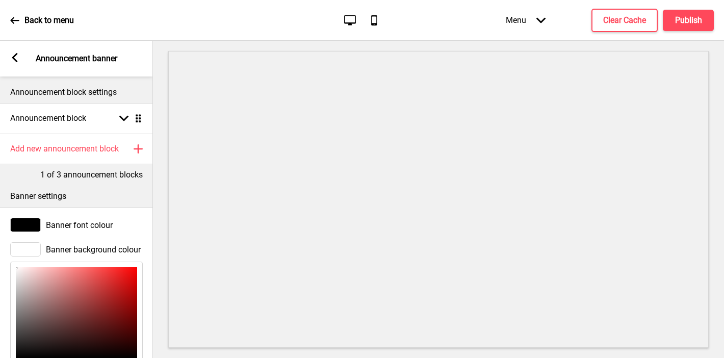
scroll to position [130, 0]
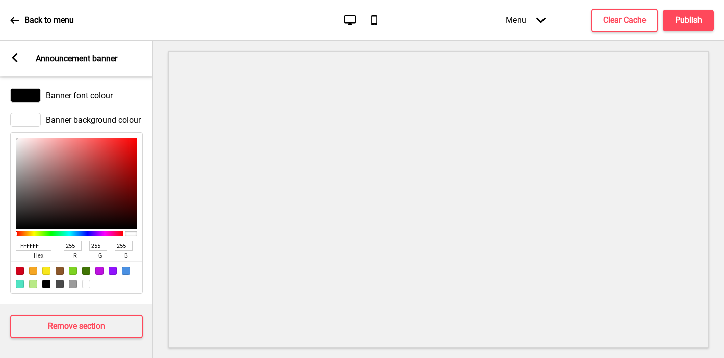
click at [28, 246] on input "FFFFFF" at bounding box center [34, 246] width 36 height 10
paste input "AE6DC"
type input "FAE6DC"
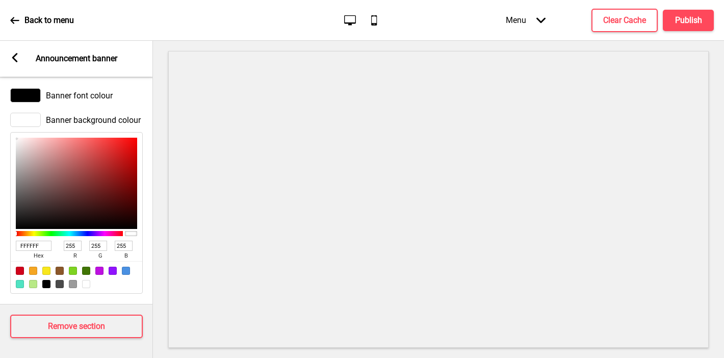
type input "250"
type input "230"
type input "220"
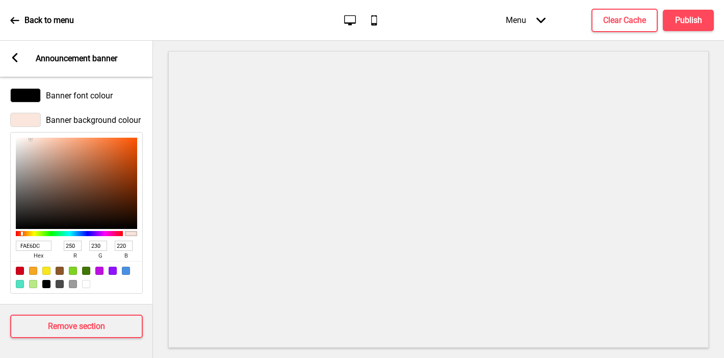
scroll to position [0, 0]
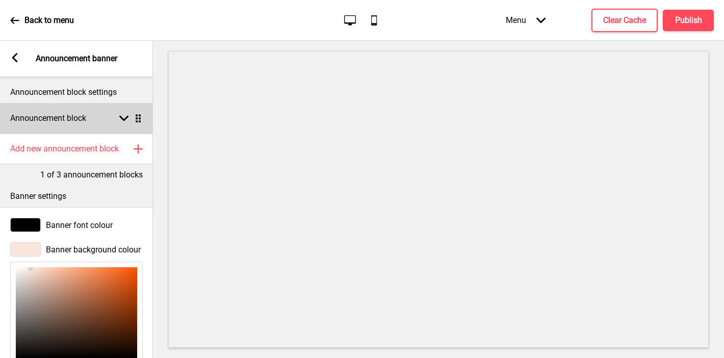
type input "FAE6DC"
click at [30, 118] on h4 "Announcement block" at bounding box center [48, 118] width 76 height 11
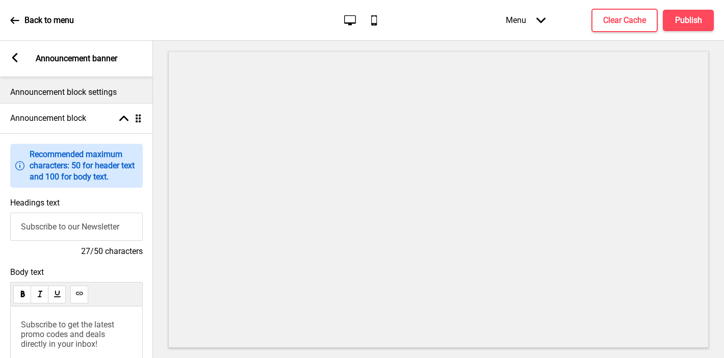
click at [31, 228] on input "Subscribe to our Newsletter" at bounding box center [76, 227] width 133 height 28
drag, startPoint x: 68, startPoint y: 227, endPoint x: 156, endPoint y: 227, distance: 87.7
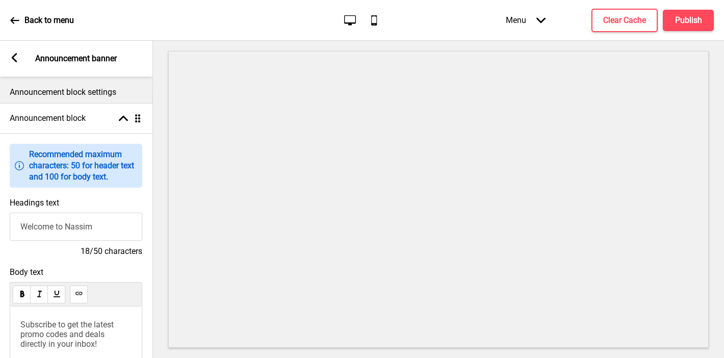
click at [156, 227] on div "Section General Settings Header Slideshow banner Show Drag Products Show Drag A…" at bounding box center [362, 199] width 724 height 317
paste input "Hill Bakery Bistro Bar"
type input "Welcome to [PERSON_NAME] Bakery Bistro Bar"
click at [82, 334] on span "Subscribe to get the latest promo codes and deals directly in your inbox!" at bounding box center [67, 334] width 95 height 29
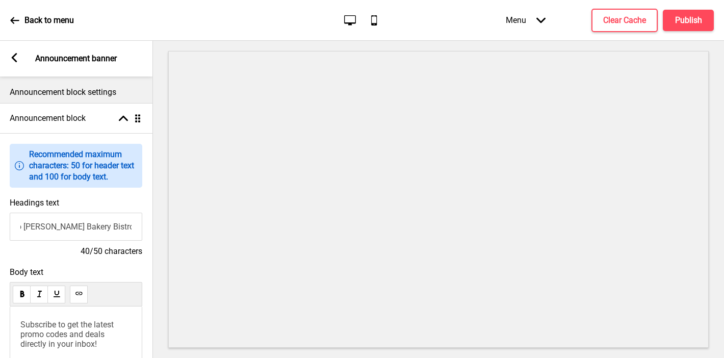
scroll to position [0, 0]
click at [82, 334] on span "Subscribe to get the latest promo codes and deals directly in your inbox!" at bounding box center [67, 334] width 95 height 29
click at [13, 56] on icon at bounding box center [15, 57] width 6 height 9
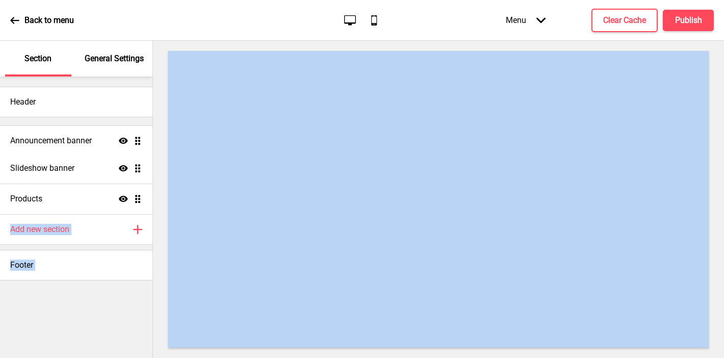
drag, startPoint x: 137, startPoint y: 195, endPoint x: 131, endPoint y: 137, distance: 58.5
click at [131, 137] on body "Back to menu Desktop Mobile Menu Arrow down Product Page Store Information Chec…" at bounding box center [362, 204] width 724 height 409
click at [12, 357] on button "X" at bounding box center [6, 363] width 12 height 11
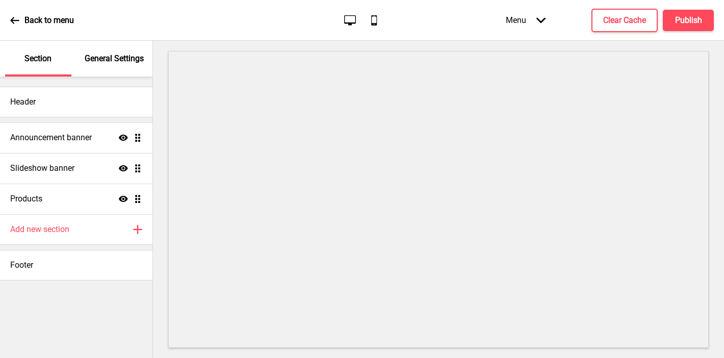
click at [112, 55] on p "General Settings" at bounding box center [114, 58] width 59 height 11
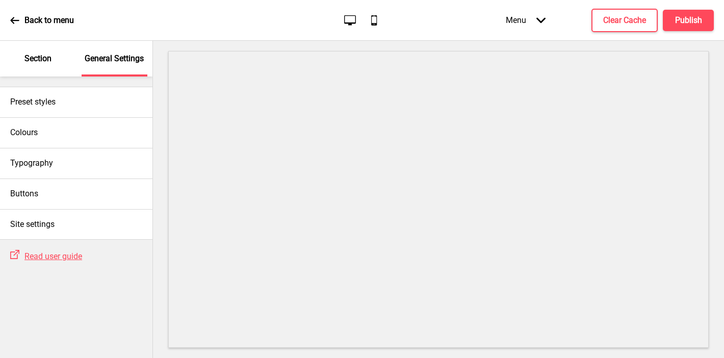
click at [45, 62] on p "Section" at bounding box center [37, 58] width 27 height 11
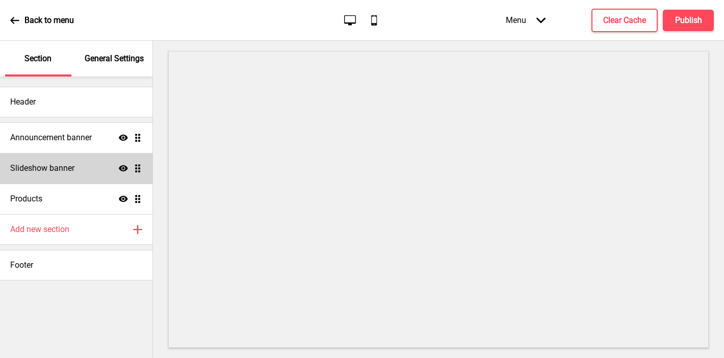
click at [42, 175] on div "Slideshow banner Show Drag" at bounding box center [76, 168] width 152 height 31
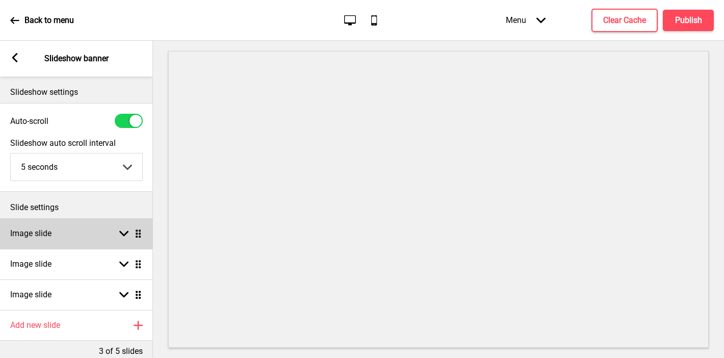
click at [51, 238] on h4 "Image slide" at bounding box center [30, 233] width 41 height 11
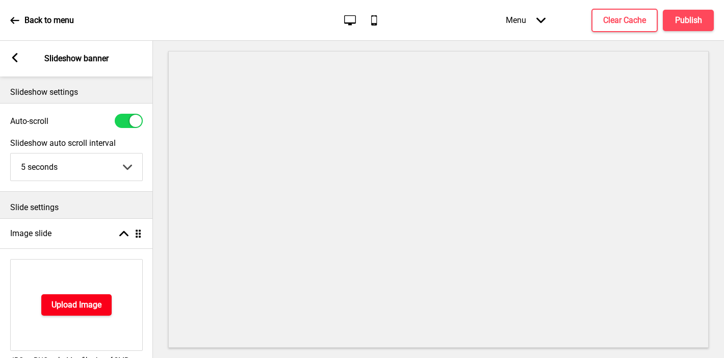
click at [88, 303] on h4 "Upload Image" at bounding box center [76, 304] width 50 height 11
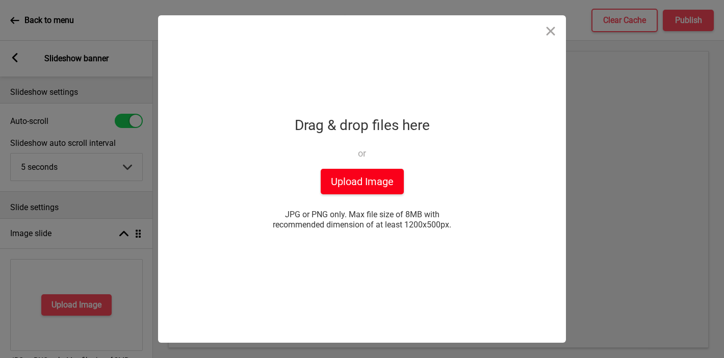
click at [354, 179] on button "Upload Image" at bounding box center [362, 181] width 83 height 25
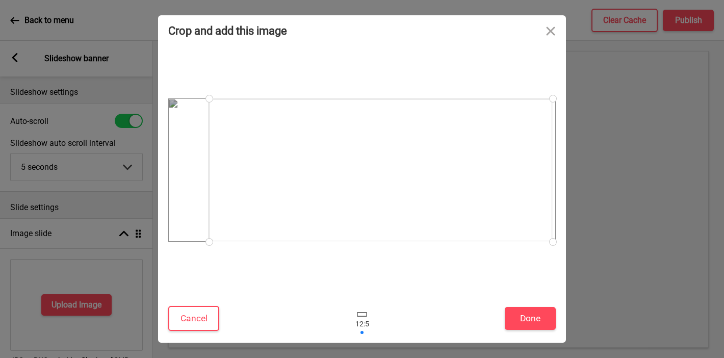
drag, startPoint x: 459, startPoint y: 199, endPoint x: 478, endPoint y: 199, distance: 19.4
click at [478, 199] on div at bounding box center [381, 169] width 344 height 143
click at [477, 199] on div at bounding box center [380, 169] width 344 height 143
click at [529, 322] on button "Done" at bounding box center [530, 318] width 51 height 23
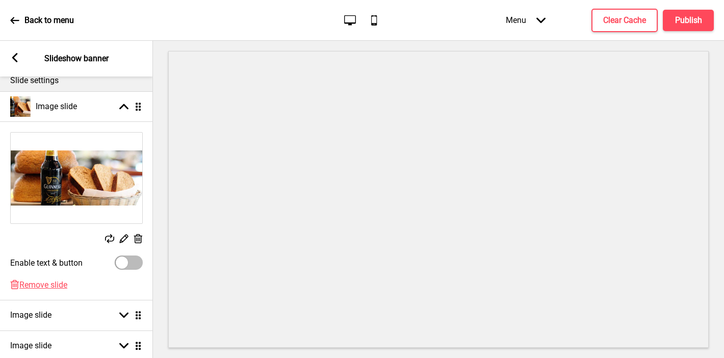
scroll to position [179, 0]
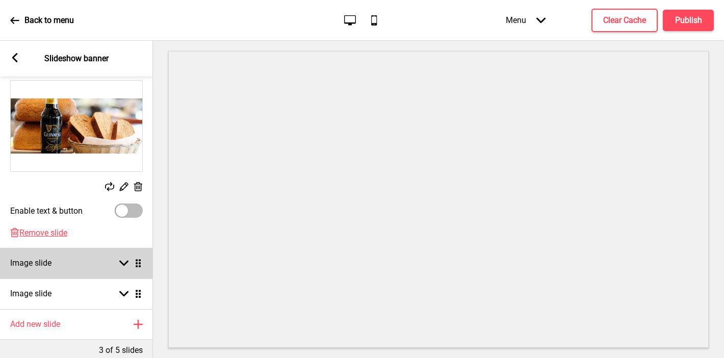
click at [87, 268] on div "Image slide Arrow down Drag" at bounding box center [76, 263] width 153 height 31
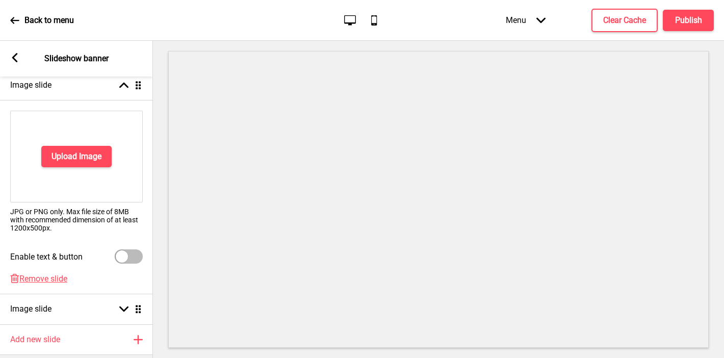
scroll to position [178, 0]
click at [63, 165] on button "Upload Image" at bounding box center [76, 156] width 70 height 21
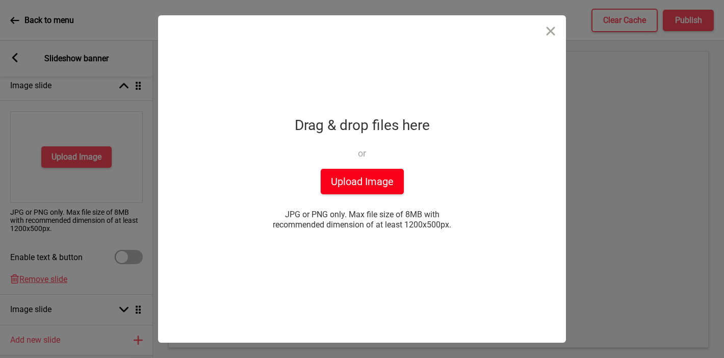
click at [338, 169] on button "Upload Image" at bounding box center [362, 181] width 83 height 25
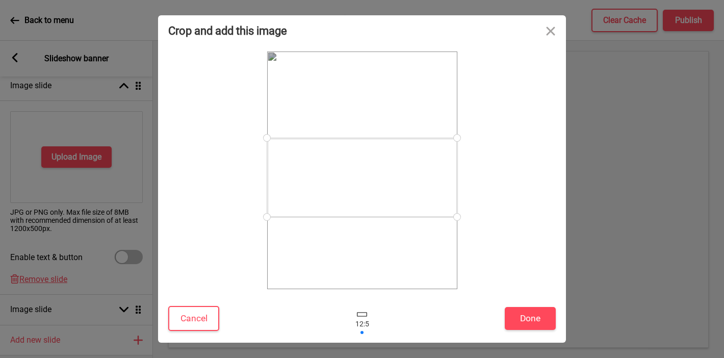
drag, startPoint x: 430, startPoint y: 191, endPoint x: 436, endPoint y: 198, distance: 9.5
click at [436, 198] on div at bounding box center [362, 177] width 190 height 79
click at [531, 318] on button "Done" at bounding box center [530, 318] width 51 height 23
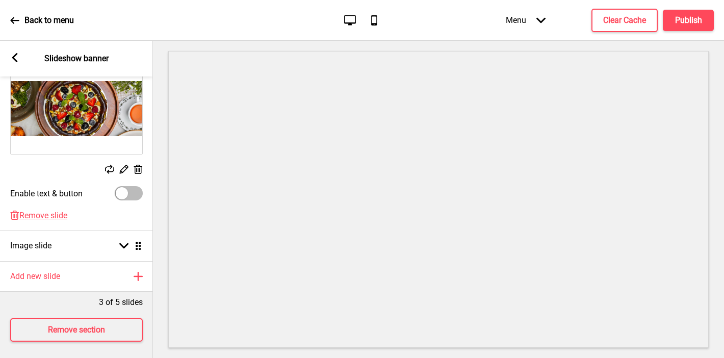
scroll to position [225, 0]
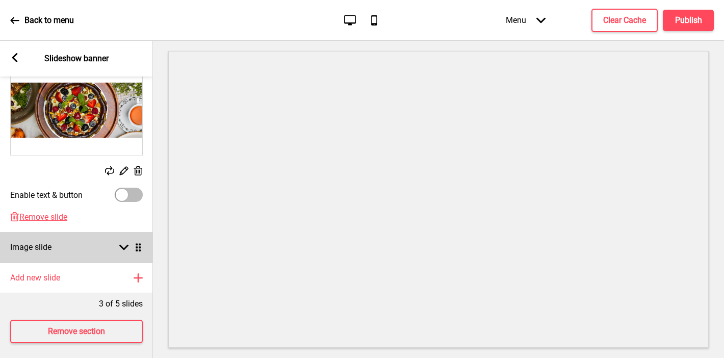
click at [58, 239] on div "Image slide Arrow down Drag" at bounding box center [76, 247] width 153 height 31
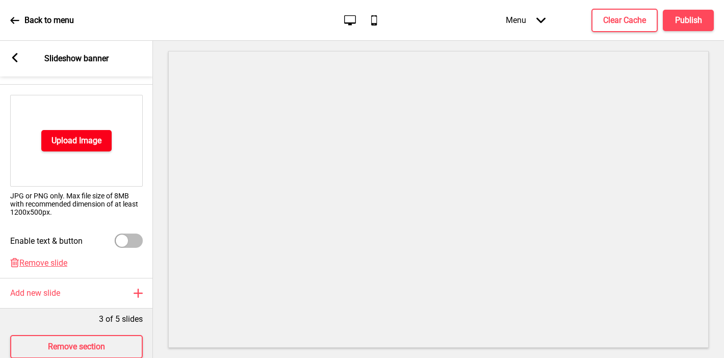
click at [59, 138] on h4 "Upload Image" at bounding box center [76, 140] width 50 height 11
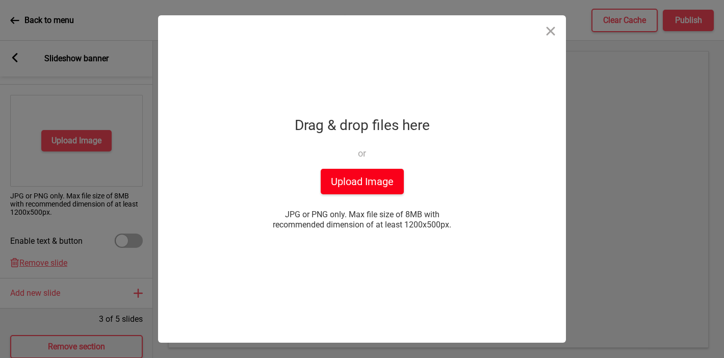
click at [343, 179] on button "Upload Image" at bounding box center [362, 181] width 83 height 25
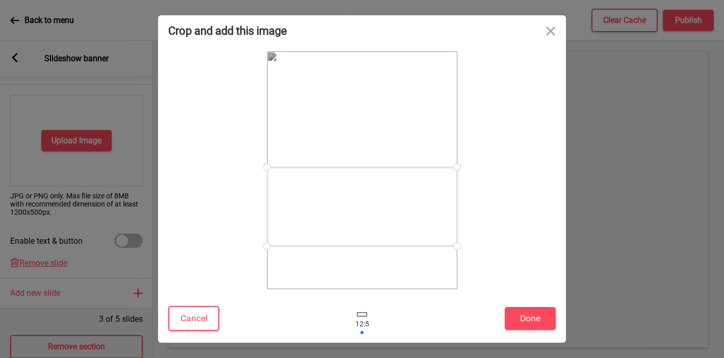
drag, startPoint x: 413, startPoint y: 197, endPoint x: 423, endPoint y: 234, distance: 38.2
click at [423, 234] on div at bounding box center [362, 206] width 190 height 79
click at [523, 312] on button "Done" at bounding box center [530, 318] width 51 height 23
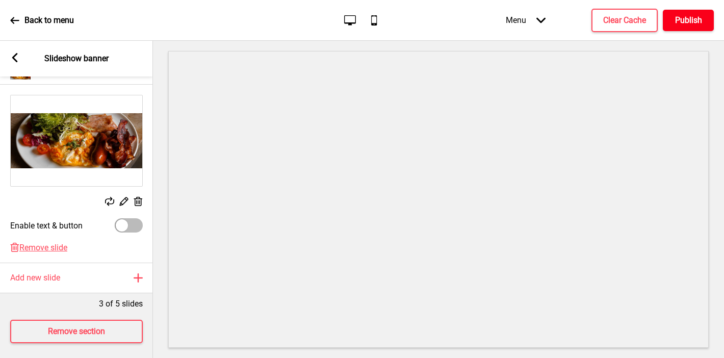
click at [691, 23] on h4 "Publish" at bounding box center [688, 20] width 27 height 11
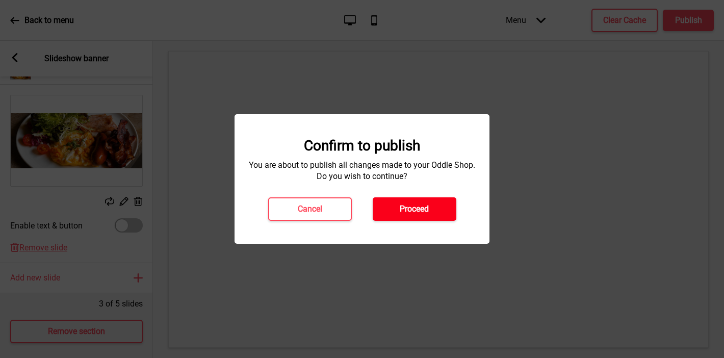
click at [414, 210] on h4 "Proceed" at bounding box center [414, 208] width 29 height 11
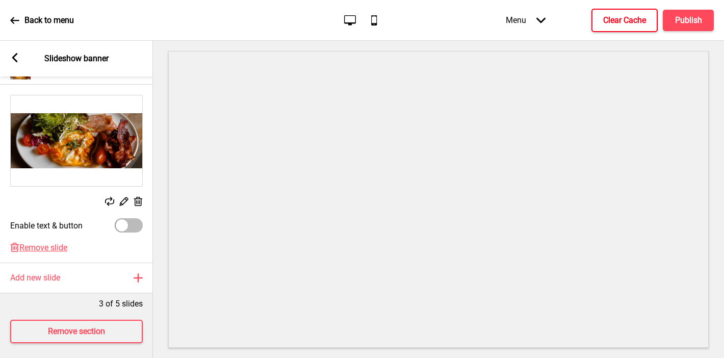
click at [617, 19] on h4 "Clear Cache" at bounding box center [624, 20] width 43 height 11
click at [690, 16] on h4 "Publish" at bounding box center [688, 20] width 27 height 11
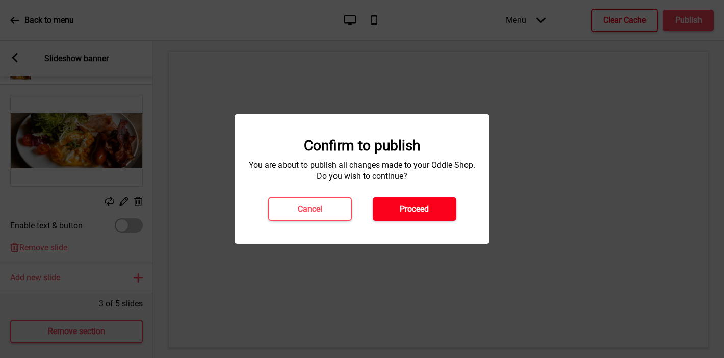
click at [447, 212] on button "Proceed" at bounding box center [415, 208] width 84 height 23
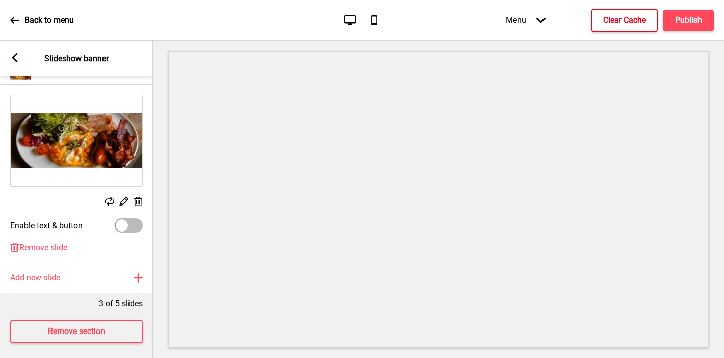
click at [621, 24] on h4 "Clear Cache" at bounding box center [624, 20] width 43 height 11
